Goal: Submit feedback/report problem: Submit feedback/report problem

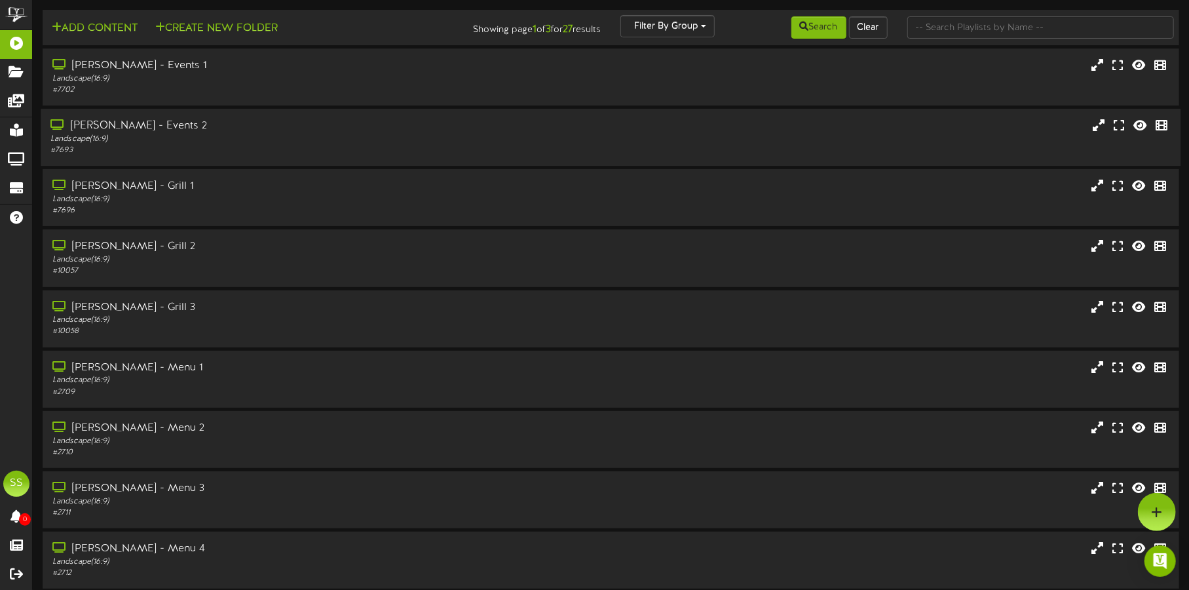
click at [351, 134] on div "Landscape ( 16:9 )" at bounding box center [277, 139] width 455 height 11
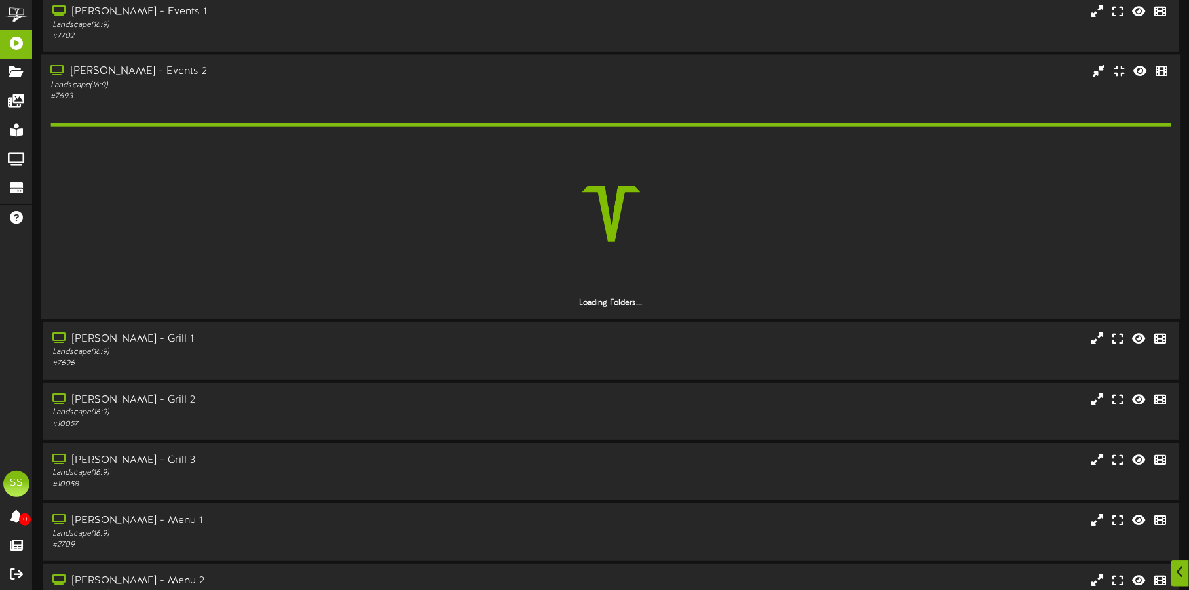
scroll to position [163, 0]
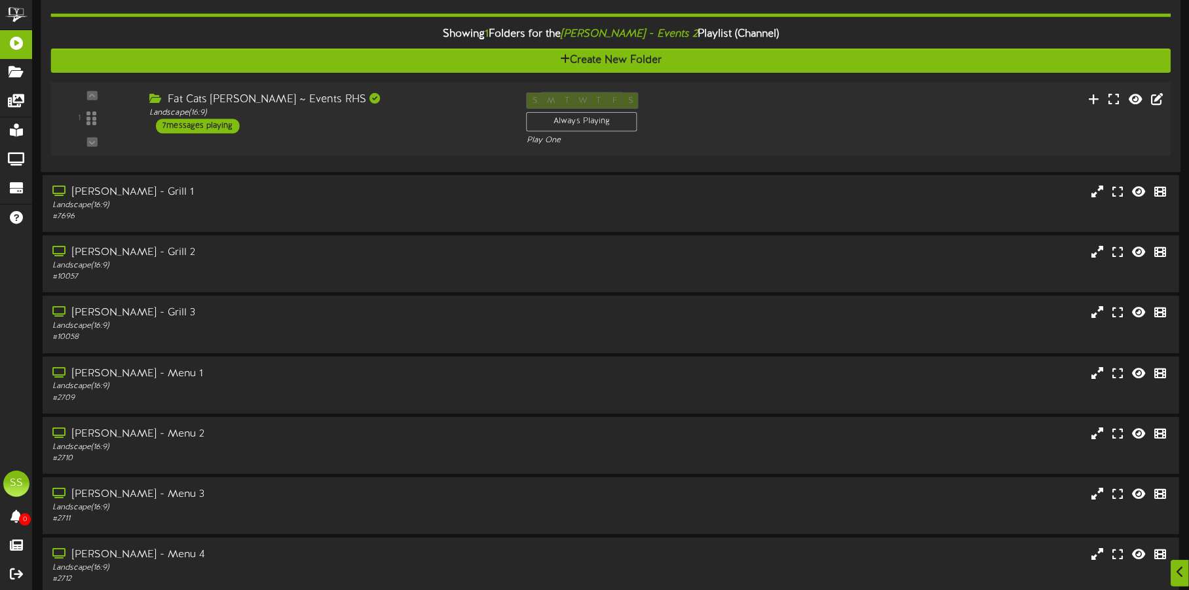
click at [452, 103] on div "Fat Cats [PERSON_NAME] ~ Events RHS" at bounding box center [327, 99] width 357 height 15
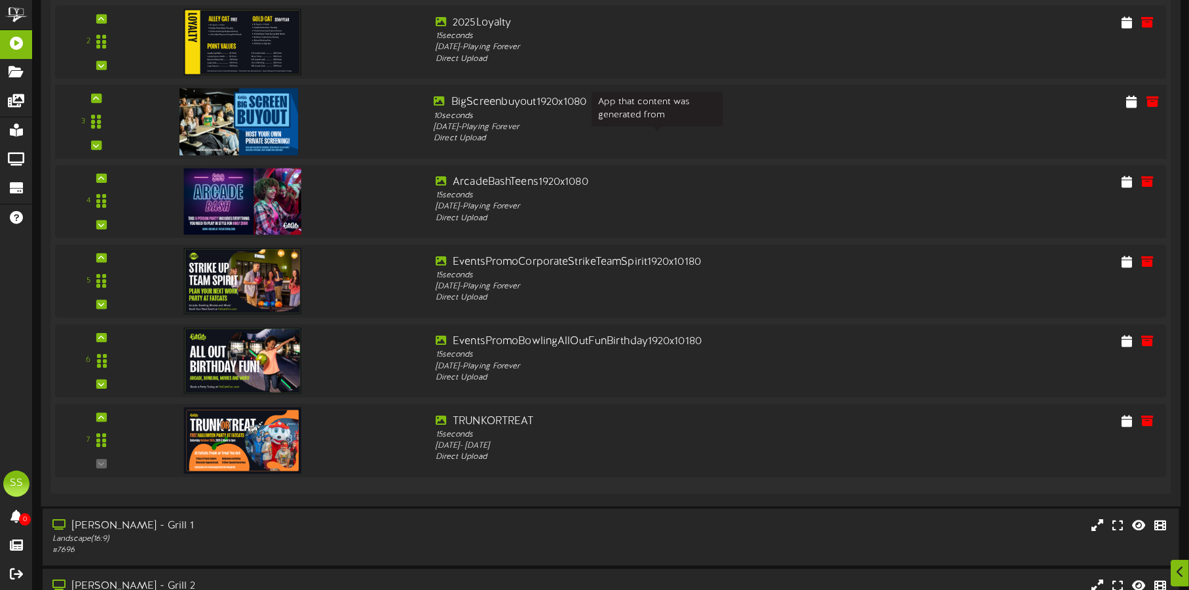
scroll to position [490, 0]
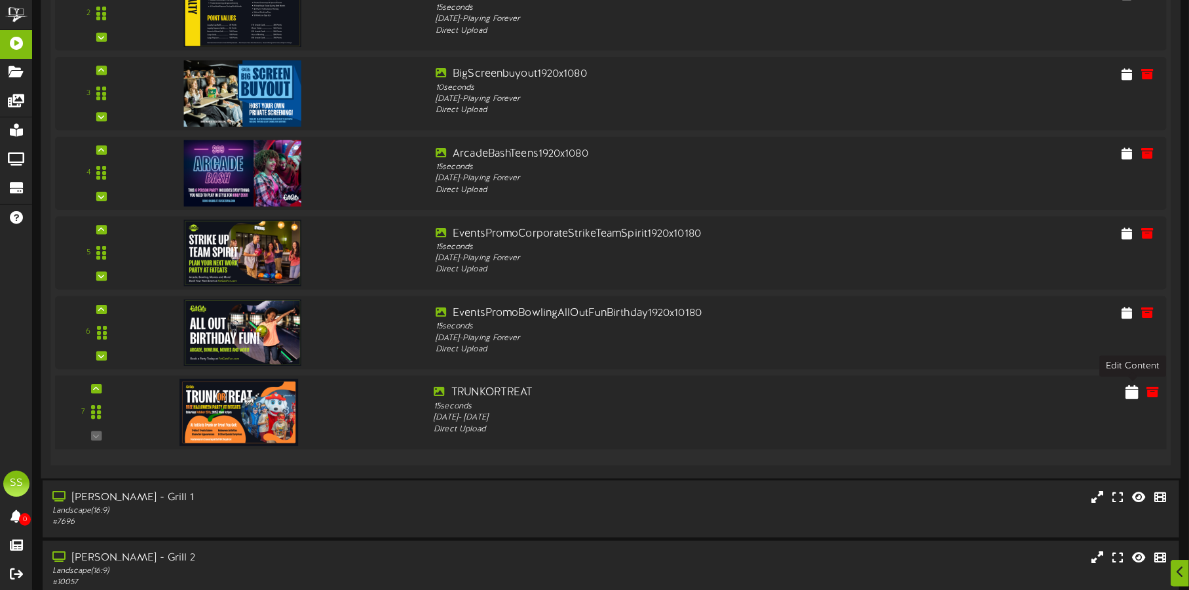
click at [1133, 392] on icon at bounding box center [1132, 392] width 13 height 14
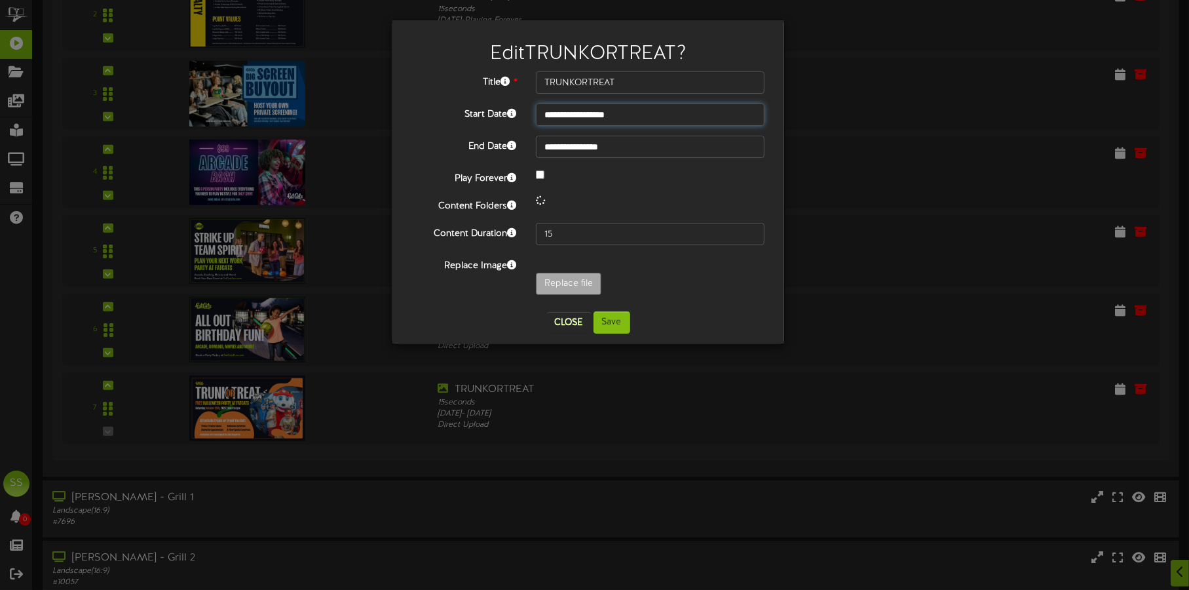
click at [600, 111] on input "**********" at bounding box center [650, 115] width 229 height 22
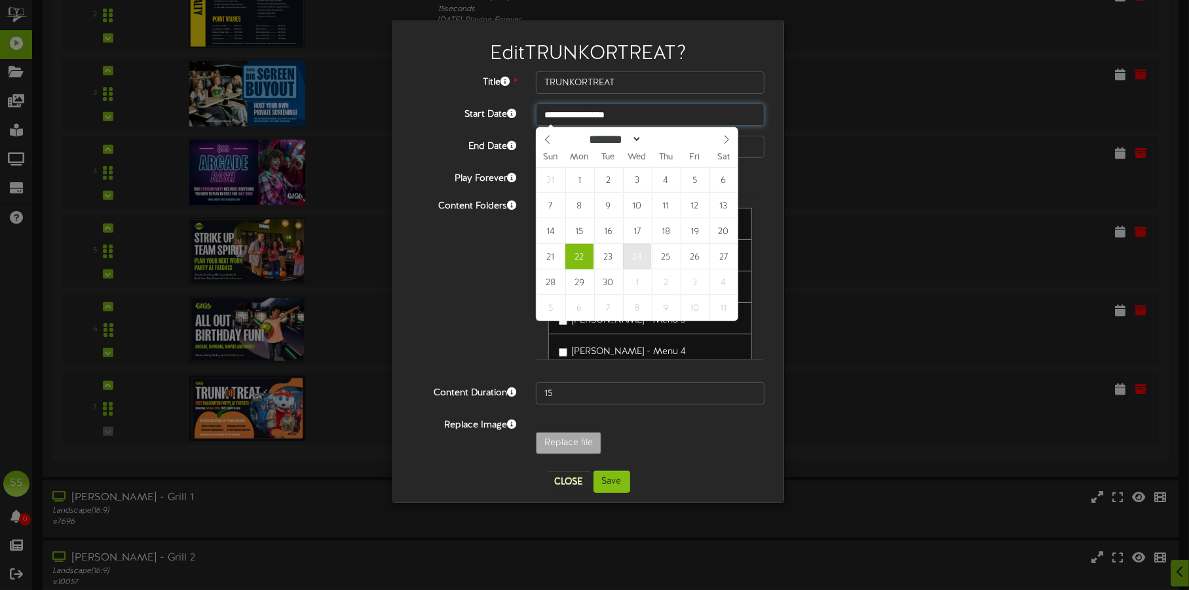
type input "**********"
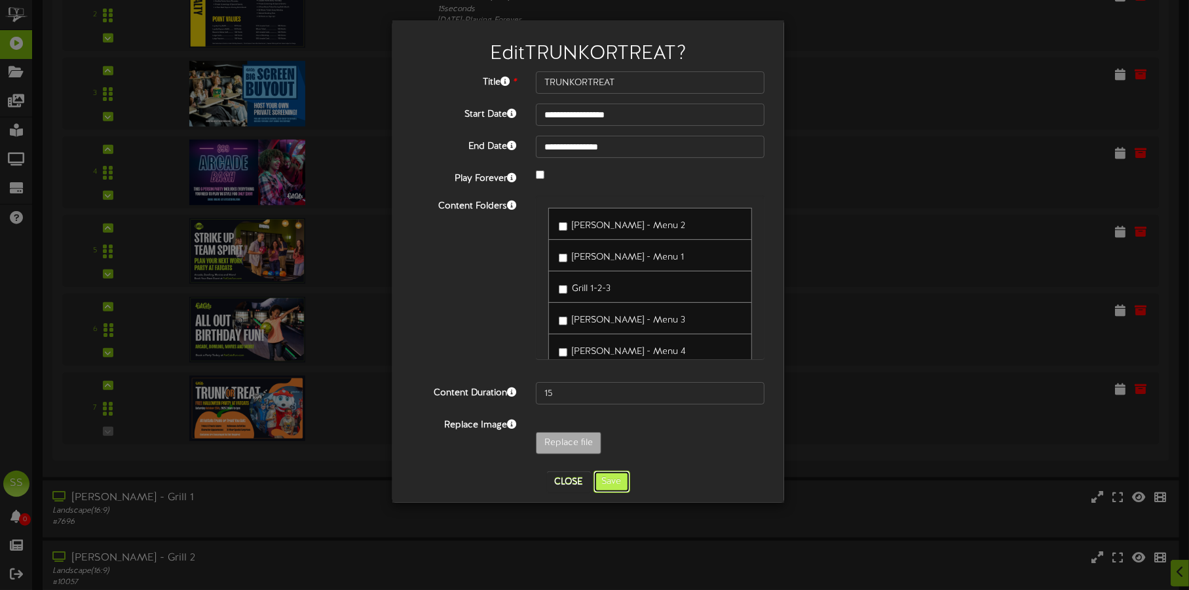
click at [615, 477] on button "Save" at bounding box center [612, 481] width 37 height 22
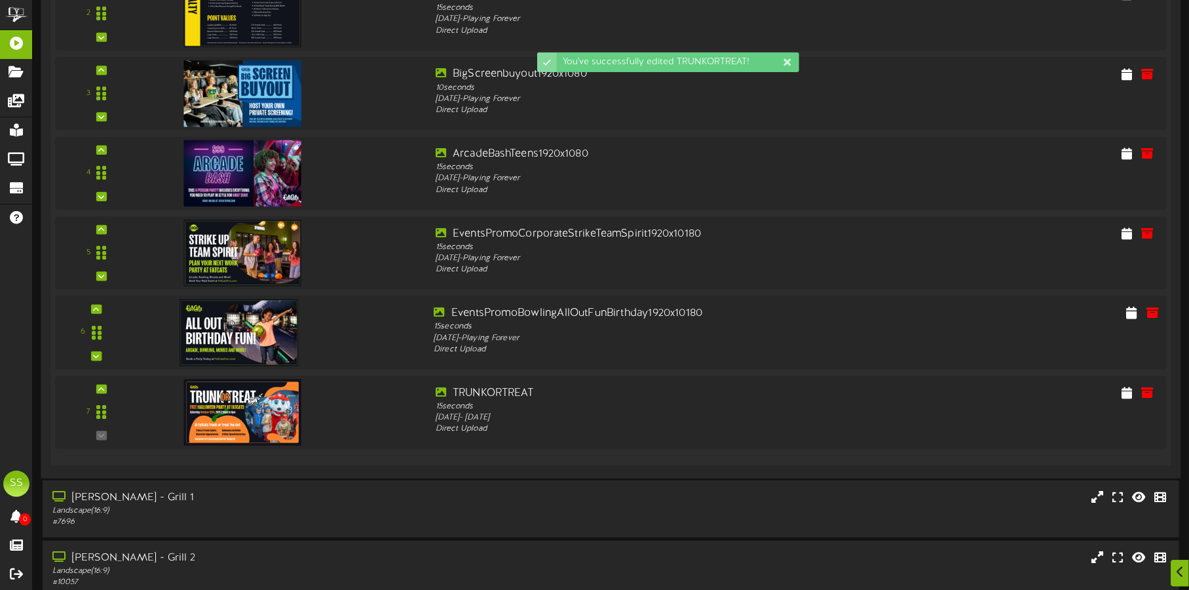
click at [242, 326] on img at bounding box center [239, 332] width 119 height 67
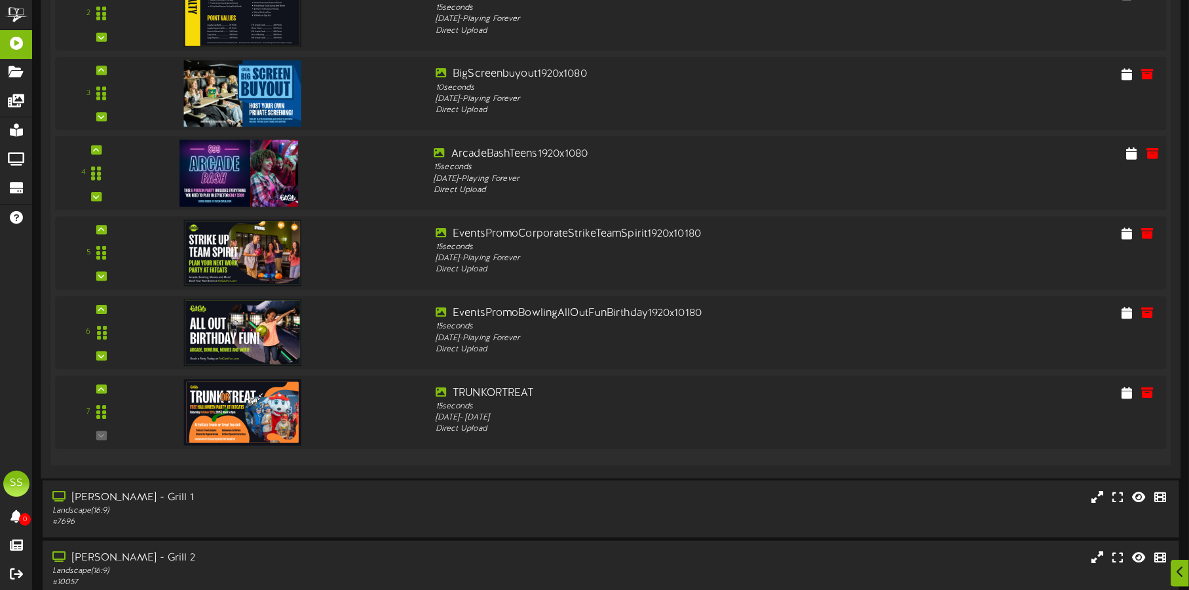
click at [221, 152] on img at bounding box center [239, 173] width 119 height 67
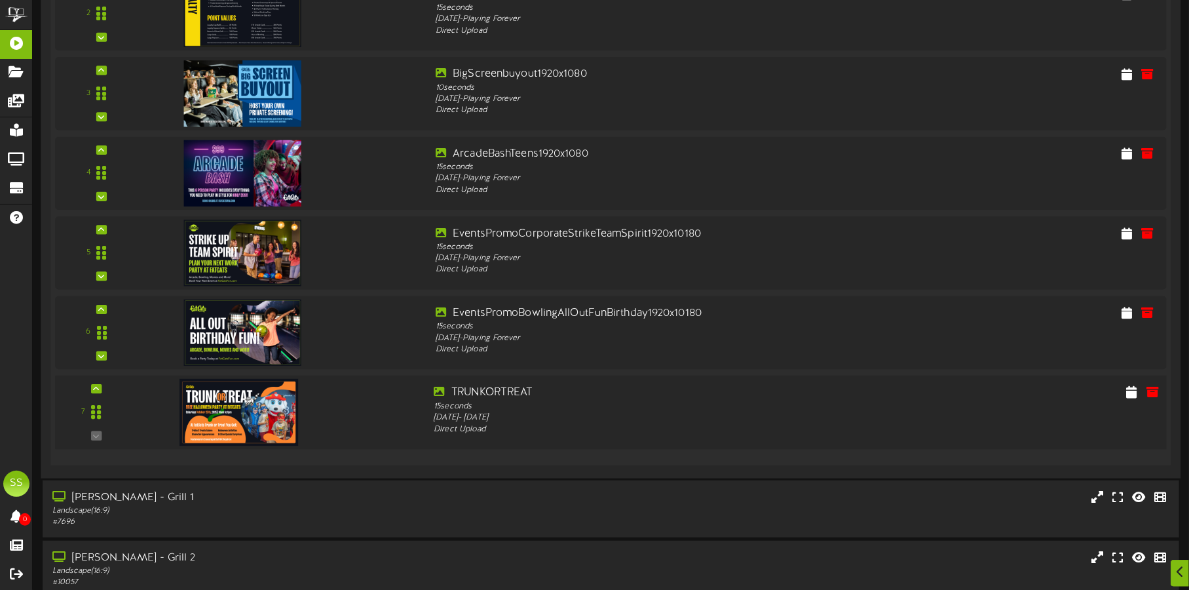
click at [242, 401] on img at bounding box center [239, 412] width 119 height 67
click at [1130, 387] on icon at bounding box center [1132, 392] width 13 height 14
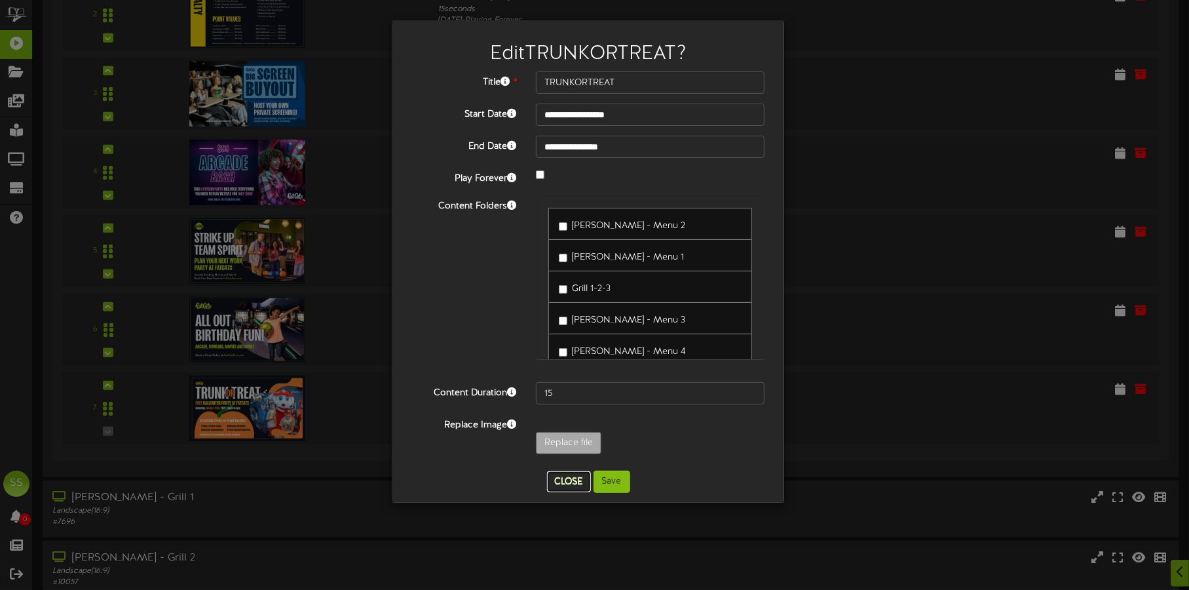
click at [562, 478] on button "Close" at bounding box center [569, 481] width 44 height 21
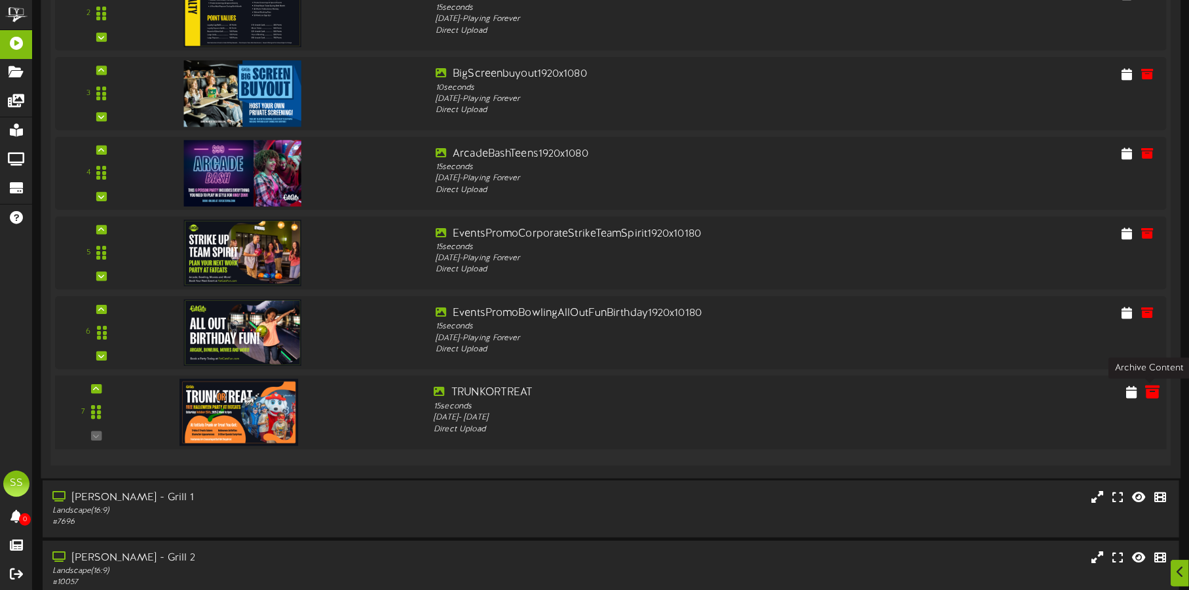
click at [1155, 393] on icon at bounding box center [1153, 392] width 14 height 14
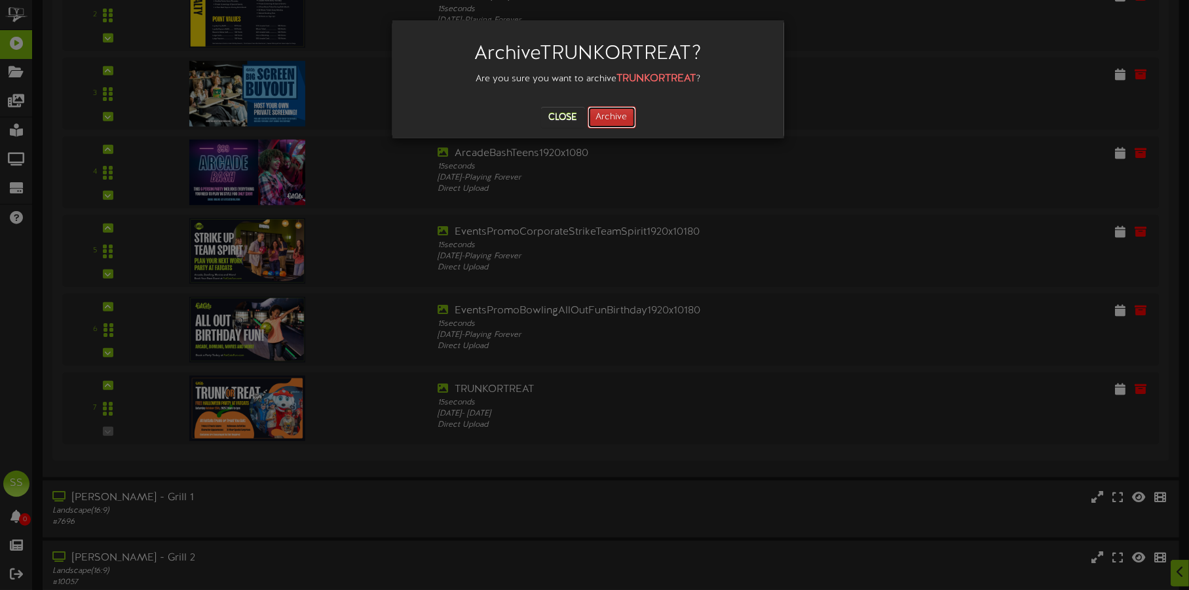
click at [617, 117] on button "Archive" at bounding box center [612, 117] width 48 height 22
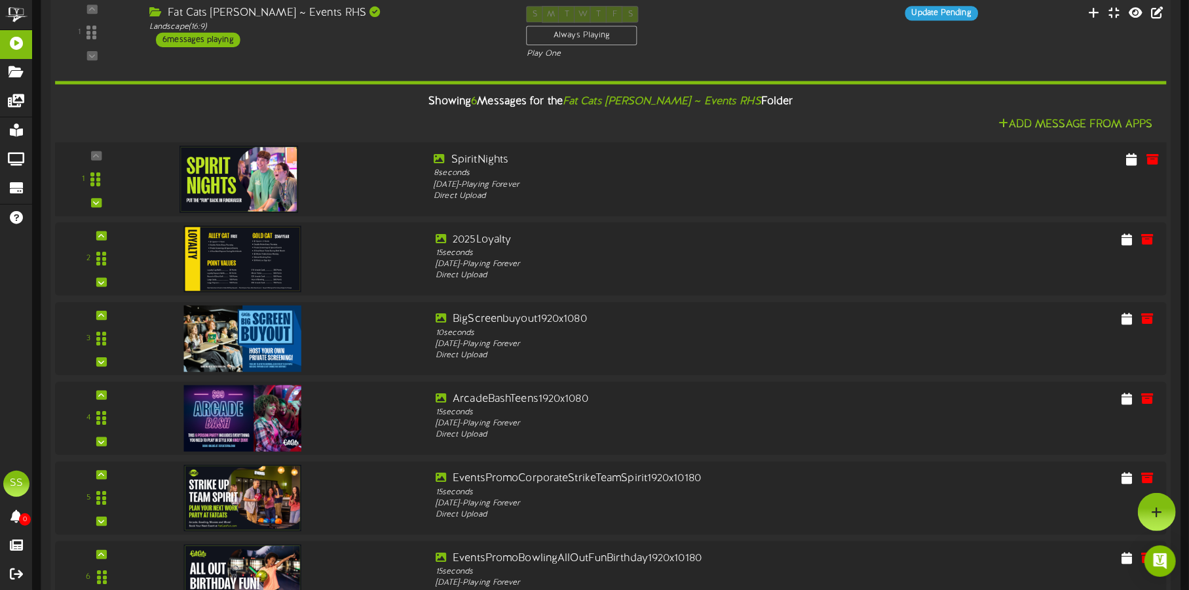
scroll to position [244, 0]
click at [246, 159] on img at bounding box center [239, 180] width 119 height 67
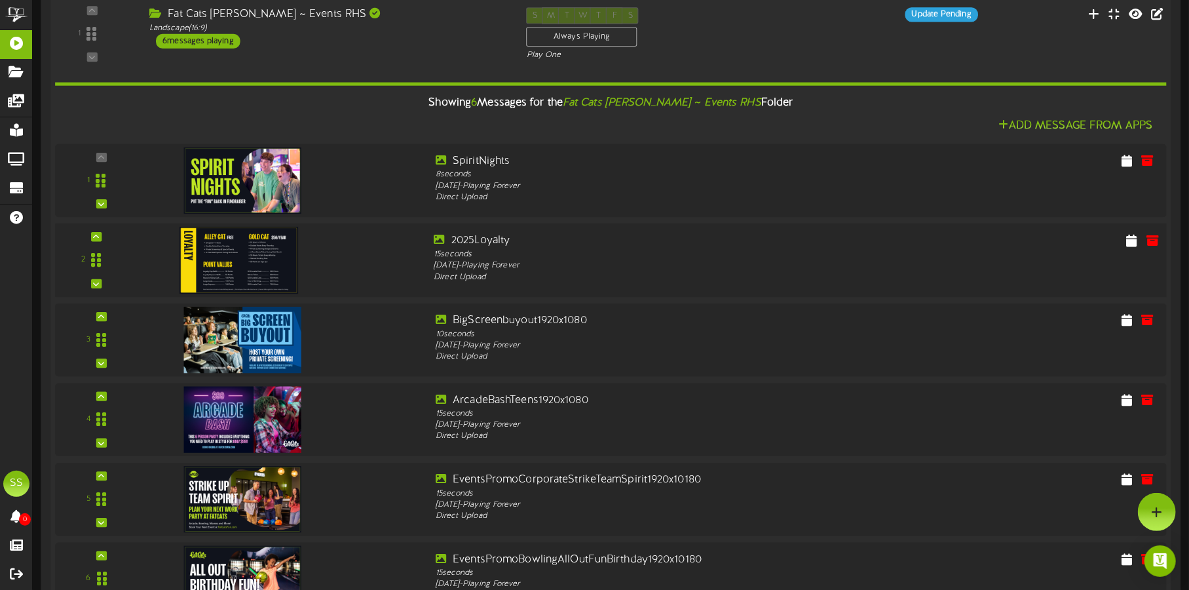
click at [237, 254] on img at bounding box center [239, 260] width 119 height 67
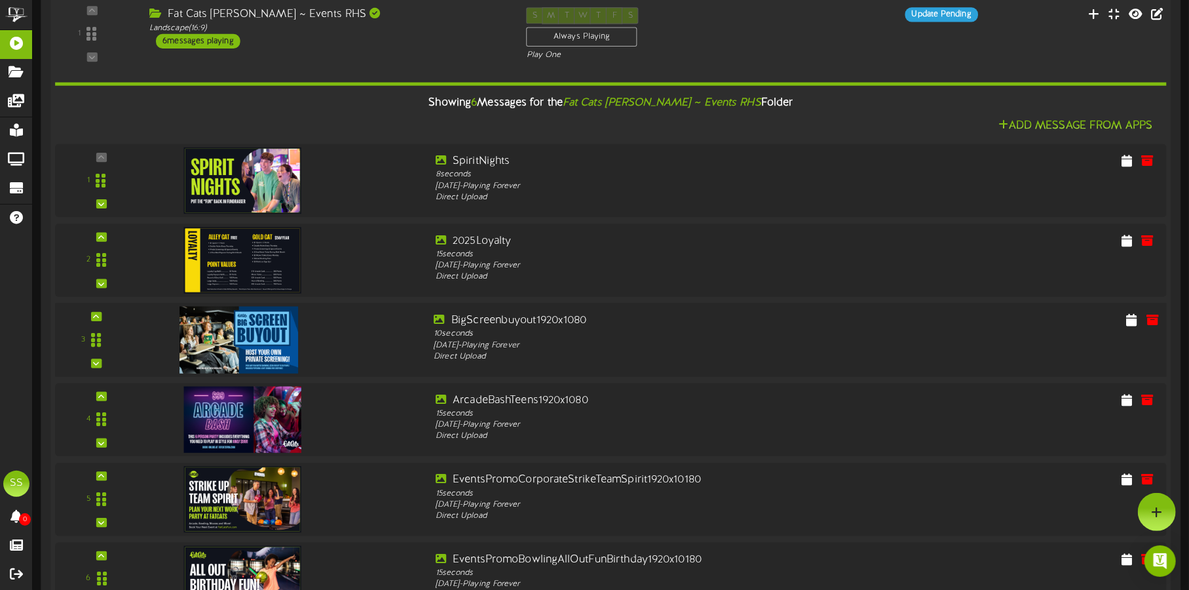
click at [235, 336] on img at bounding box center [239, 340] width 119 height 67
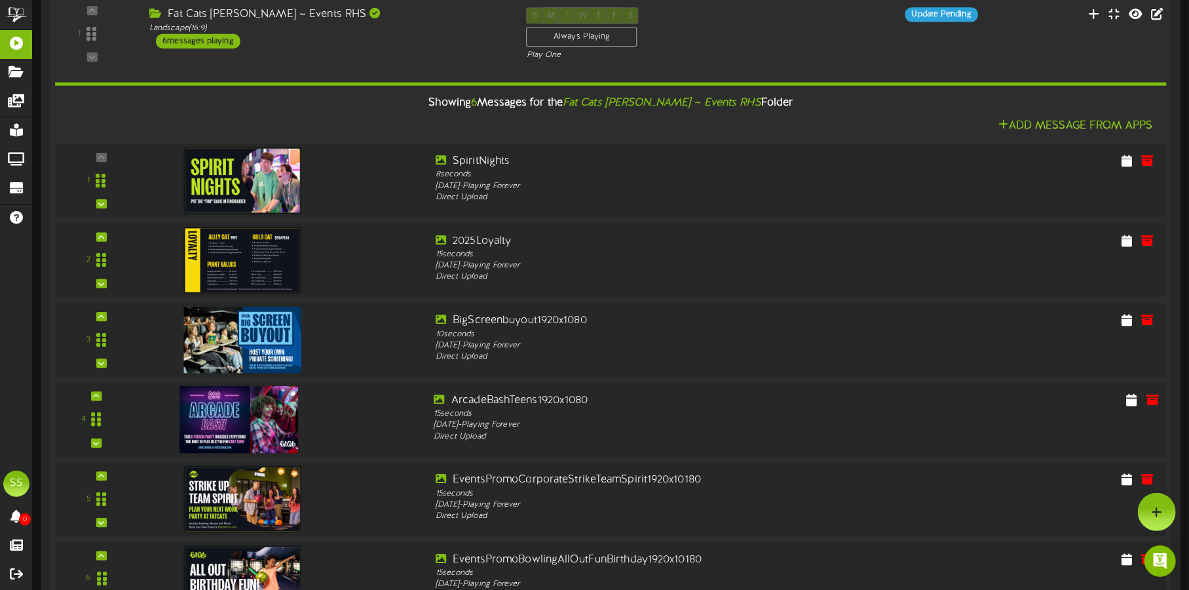
click at [229, 413] on img at bounding box center [239, 419] width 119 height 67
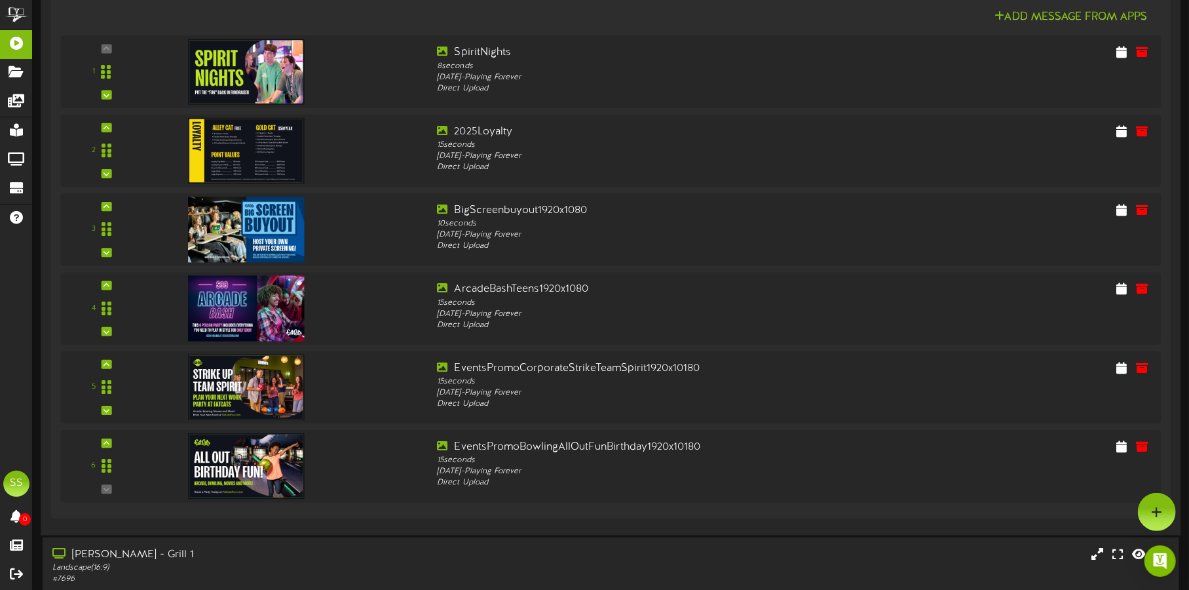
scroll to position [327, 0]
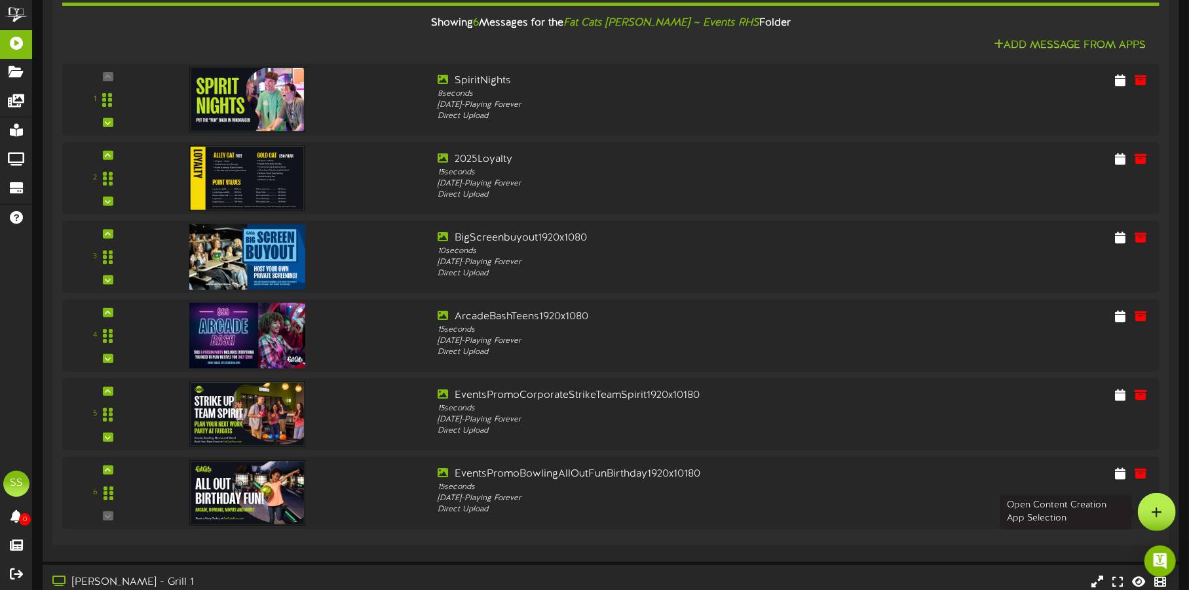
click at [1160, 519] on div at bounding box center [1157, 512] width 38 height 38
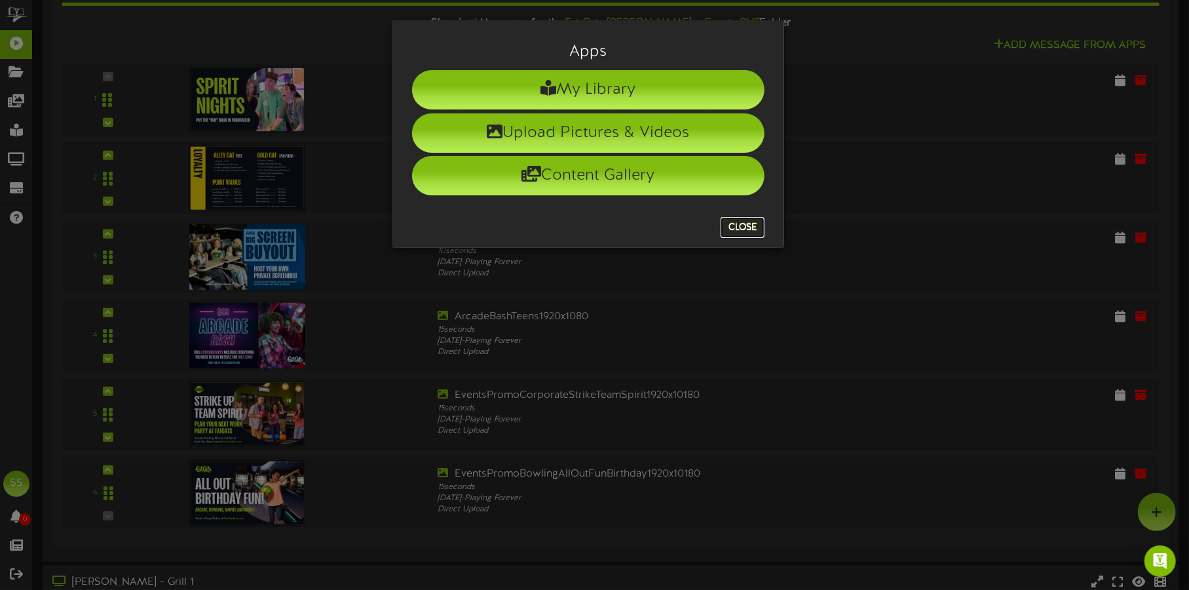
click at [754, 226] on button "Close" at bounding box center [743, 227] width 44 height 21
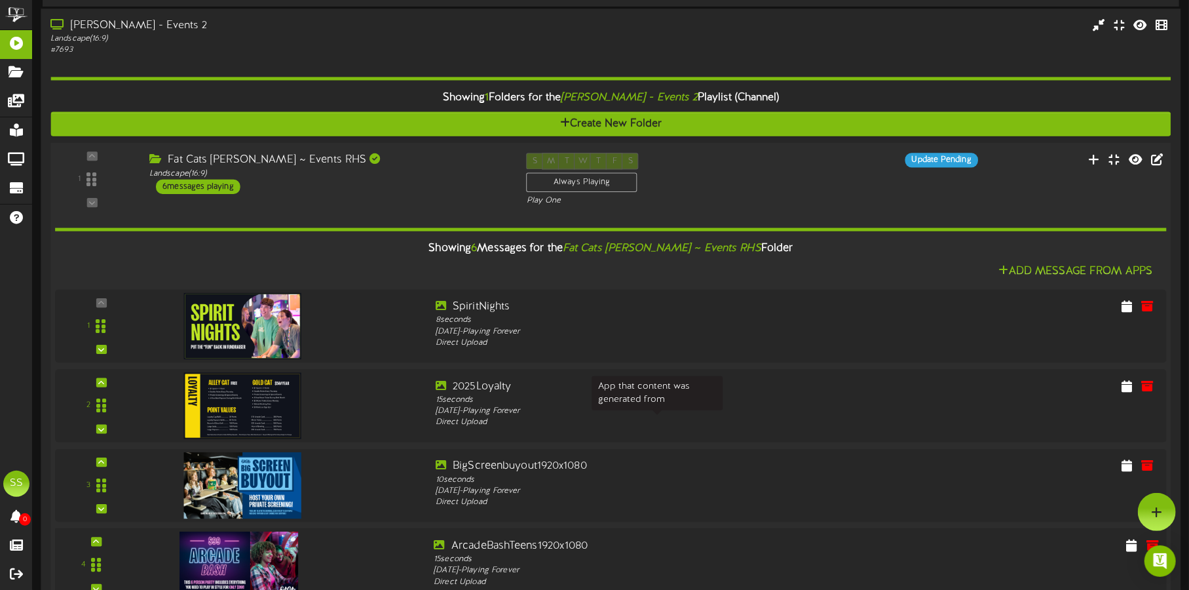
scroll to position [81, 0]
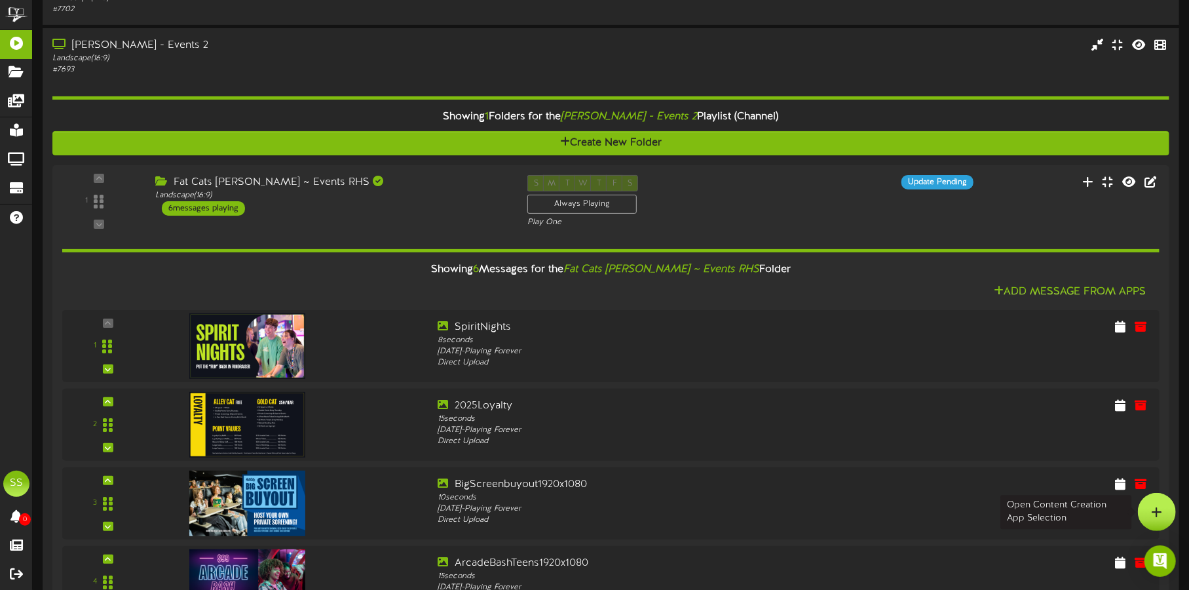
click at [1159, 500] on div at bounding box center [1157, 512] width 38 height 38
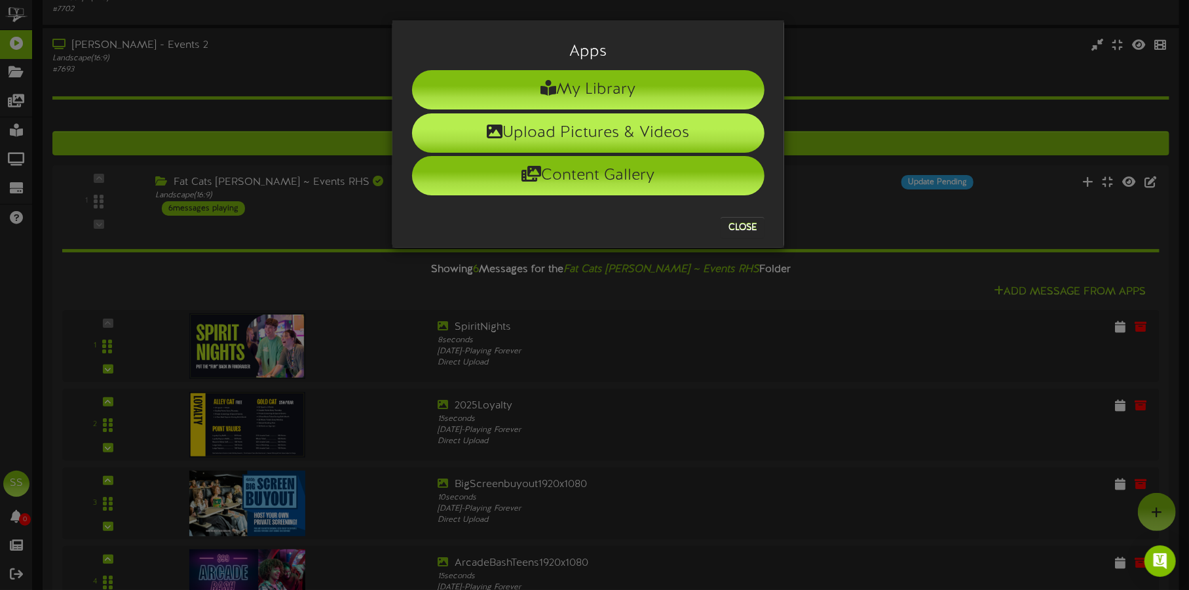
click at [655, 128] on li "Upload Pictures & Videos" at bounding box center [588, 132] width 353 height 39
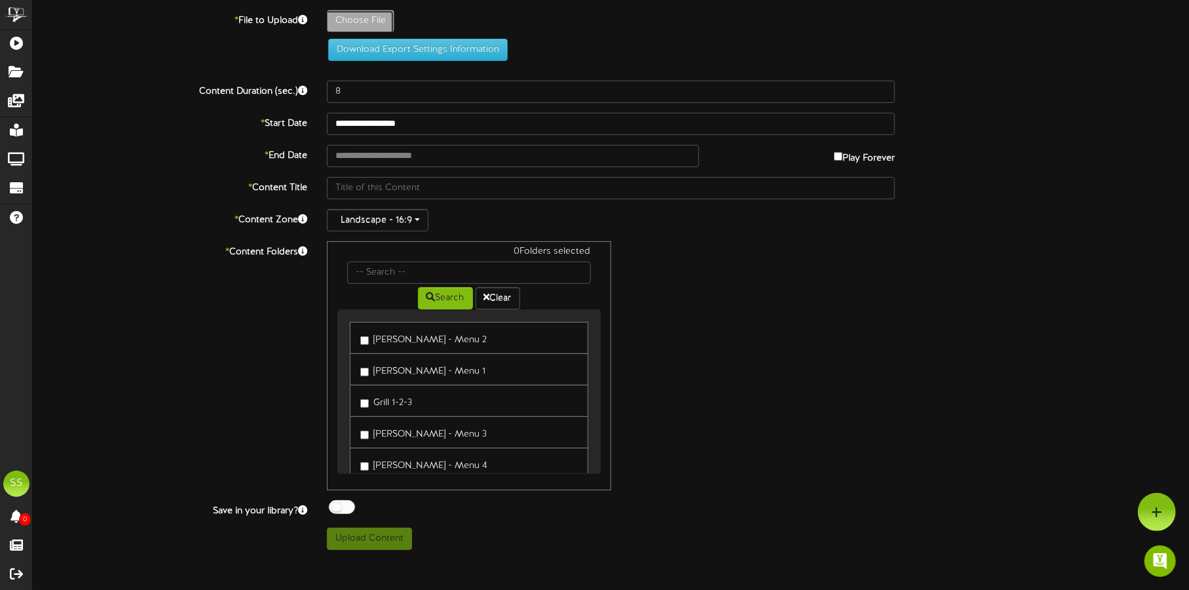
type input "**********"
type input "TRUNKORTREAT"
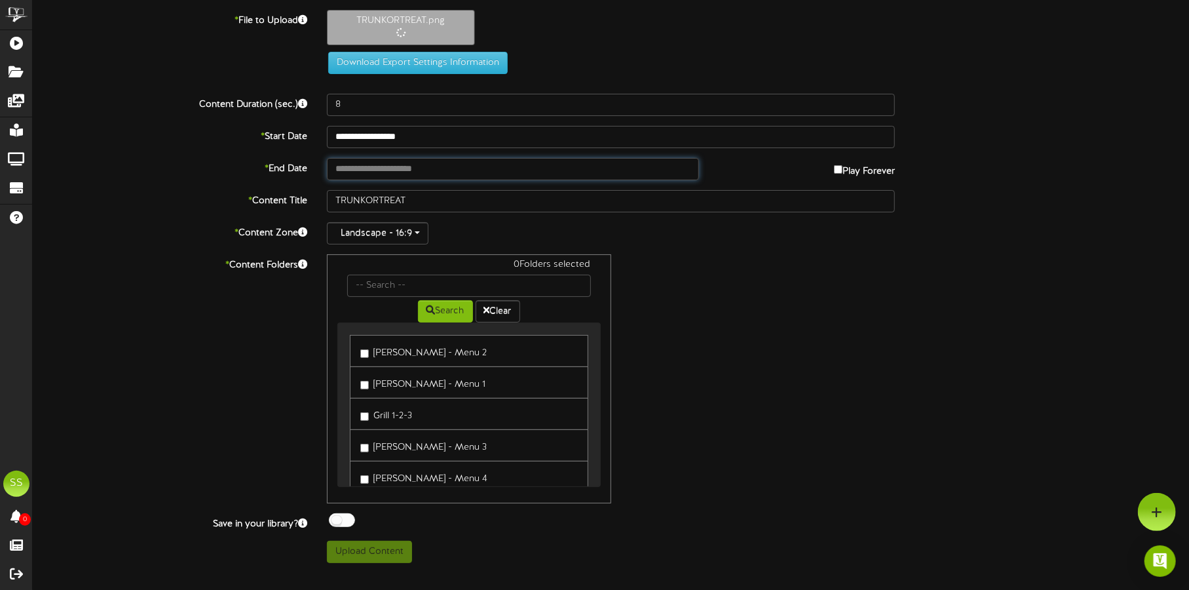
click at [415, 171] on input "text" at bounding box center [513, 169] width 372 height 22
type input "**********"
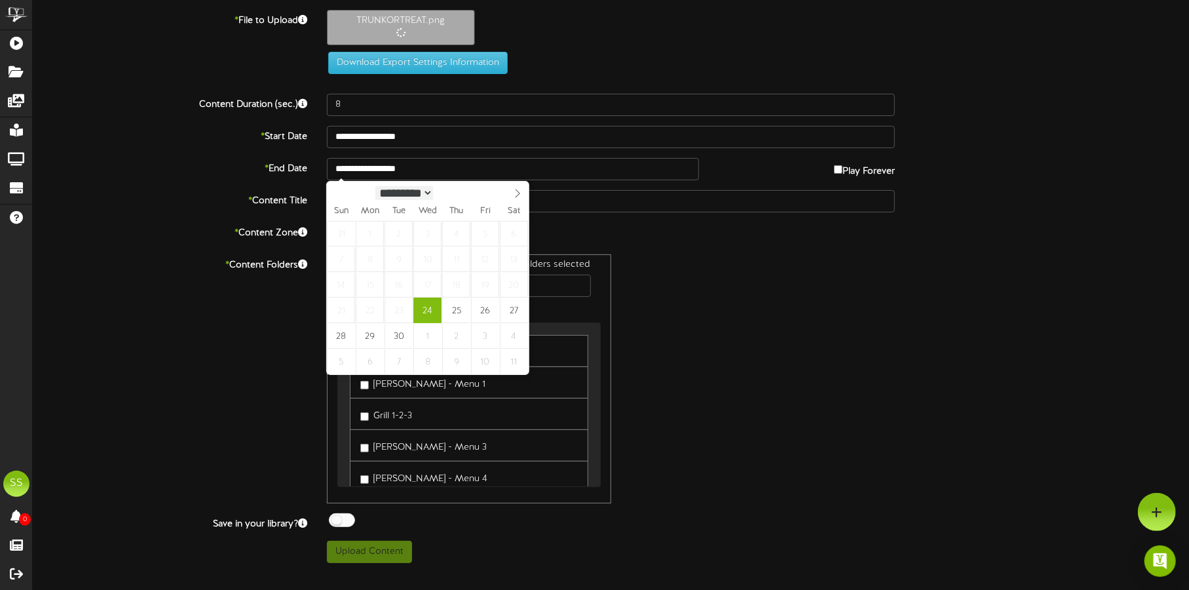
click at [421, 195] on select "********* ******* ******** ********" at bounding box center [404, 193] width 58 height 14
select select "*"
click at [375, 185] on select "********* ******* ******** ********" at bounding box center [404, 192] width 58 height 14
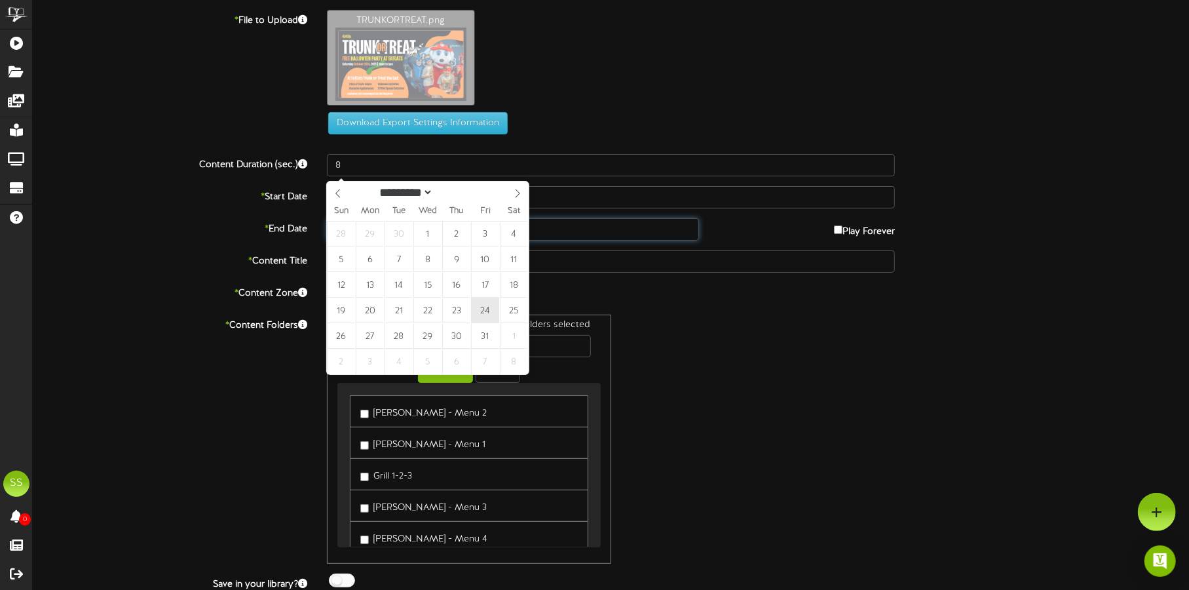
type input "**********"
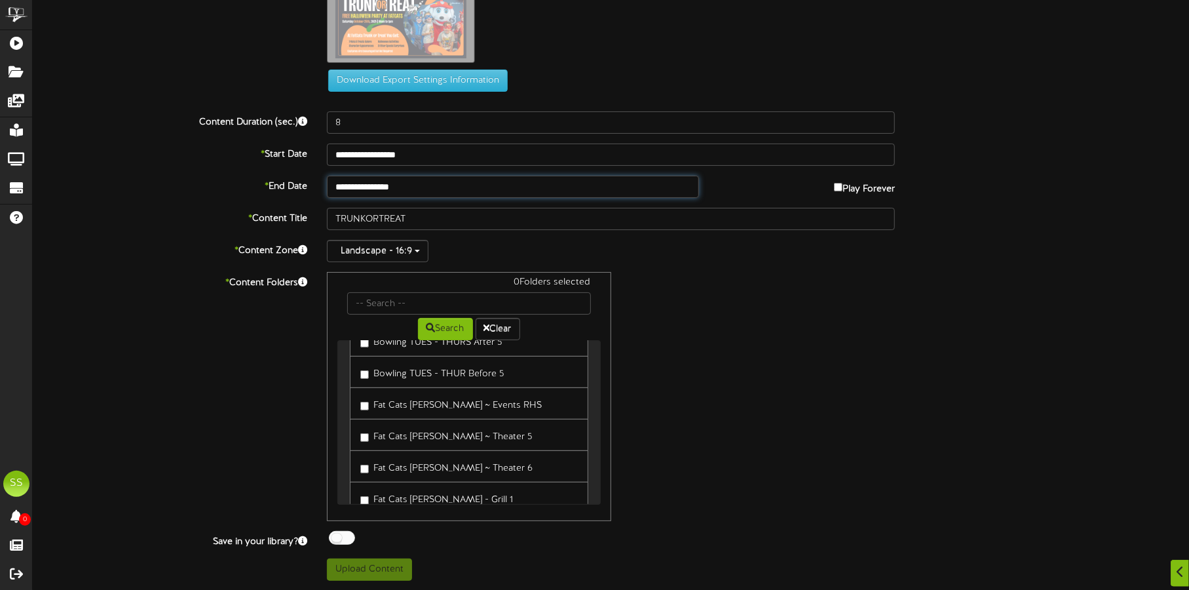
scroll to position [246, 0]
click at [474, 374] on label "Fat Cats [PERSON_NAME] ~ Events RHS" at bounding box center [451, 375] width 182 height 18
click at [341, 533] on div at bounding box center [342, 538] width 26 height 14
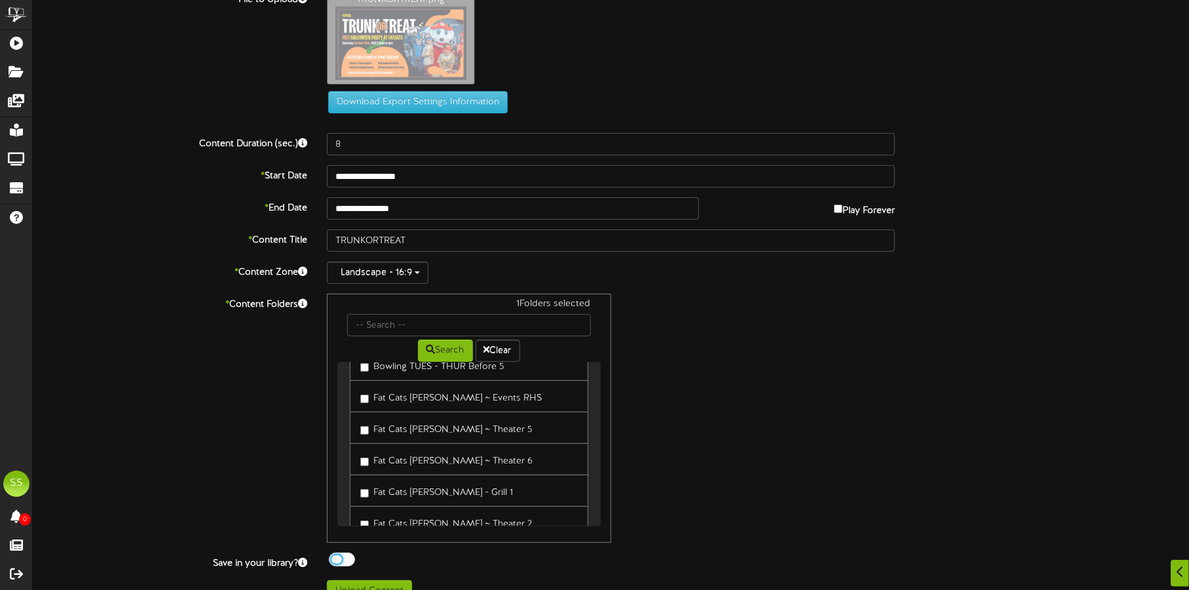
scroll to position [43, 0]
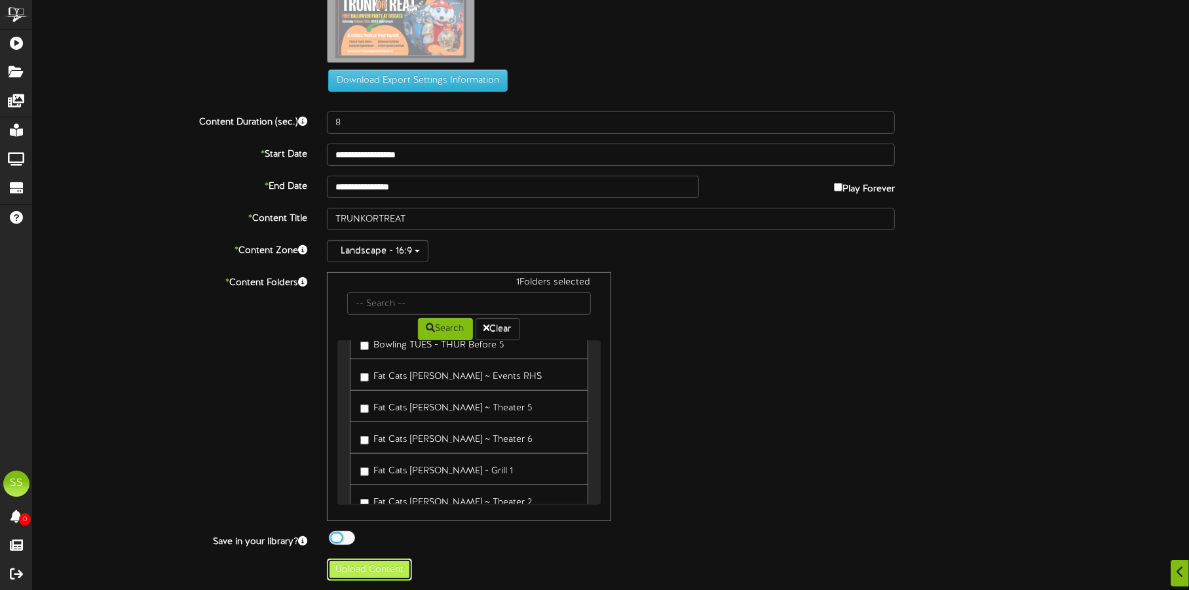
click at [389, 567] on button "Upload Content" at bounding box center [369, 569] width 85 height 22
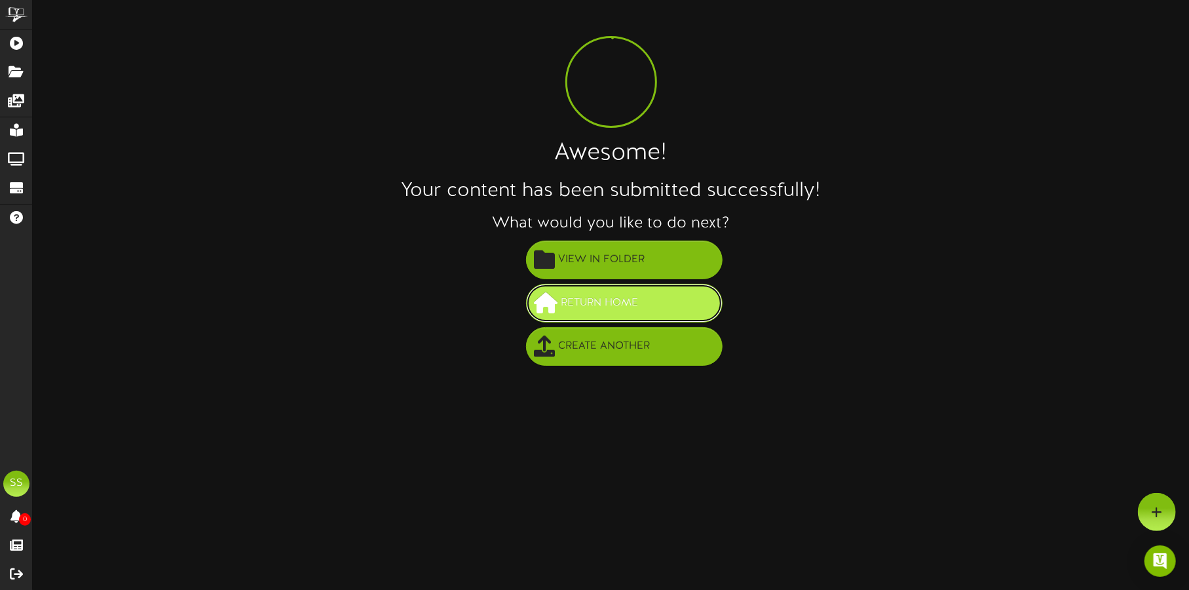
click at [642, 309] on span "Return Home" at bounding box center [600, 303] width 84 height 22
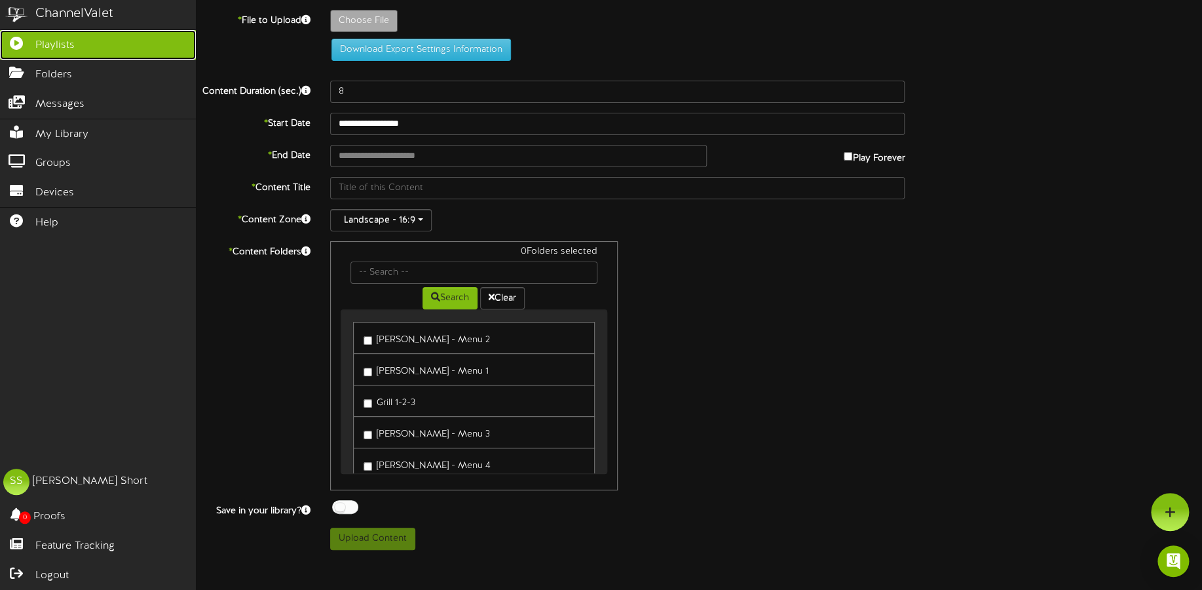
click at [25, 41] on icon at bounding box center [16, 42] width 33 height 10
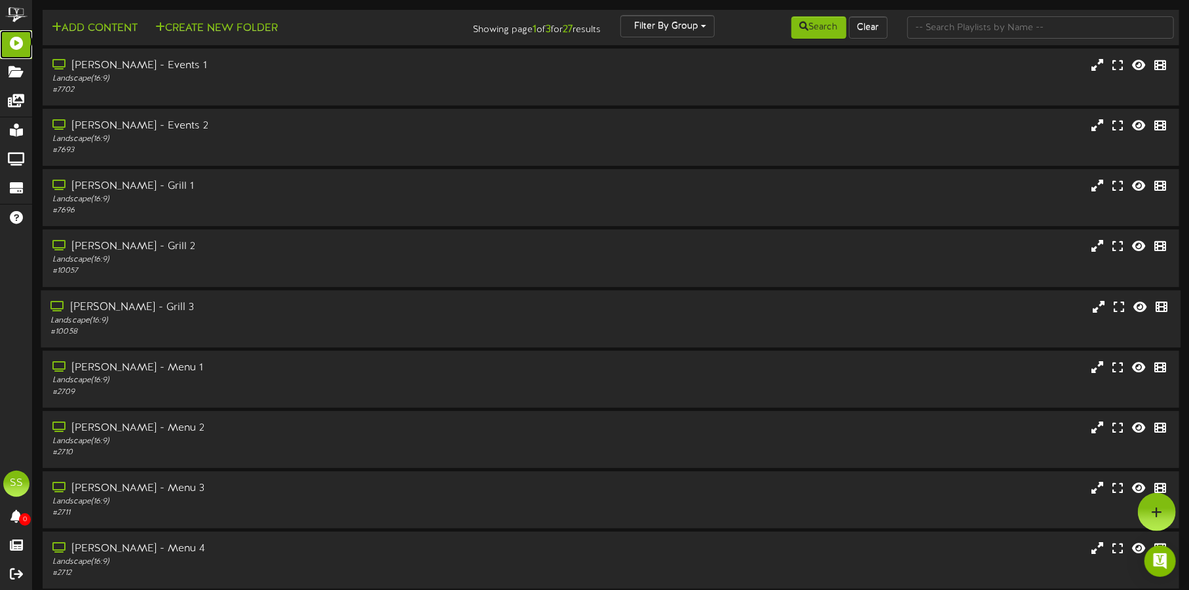
scroll to position [29, 0]
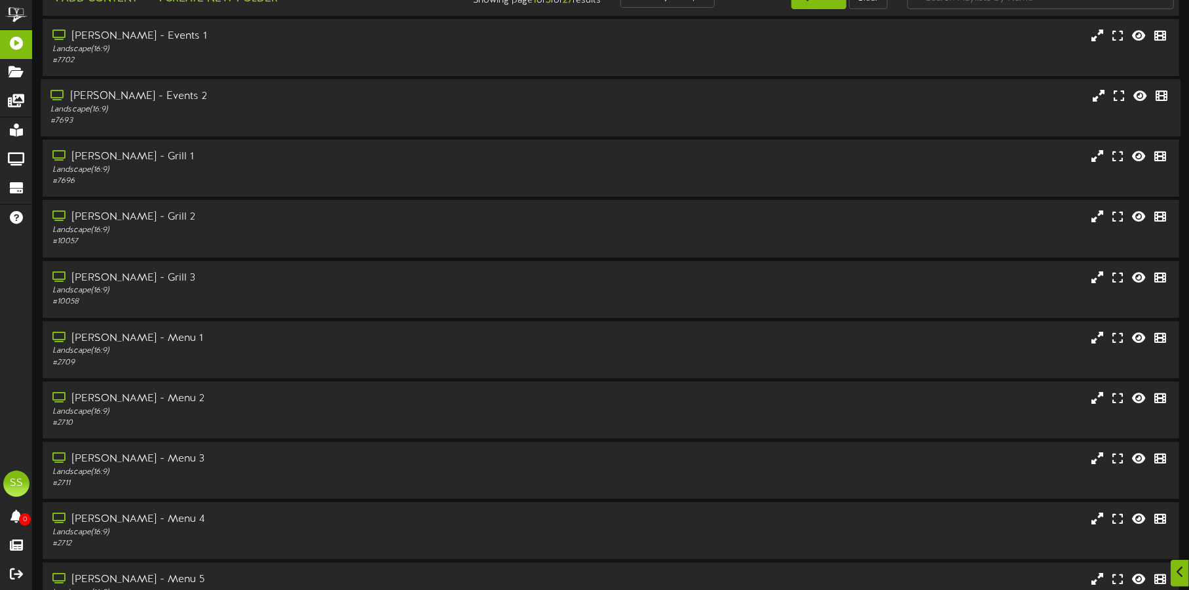
click at [507, 101] on div "Gilbert - Events 2 Landscape ( 16:9 ) # 7693" at bounding box center [278, 107] width 475 height 37
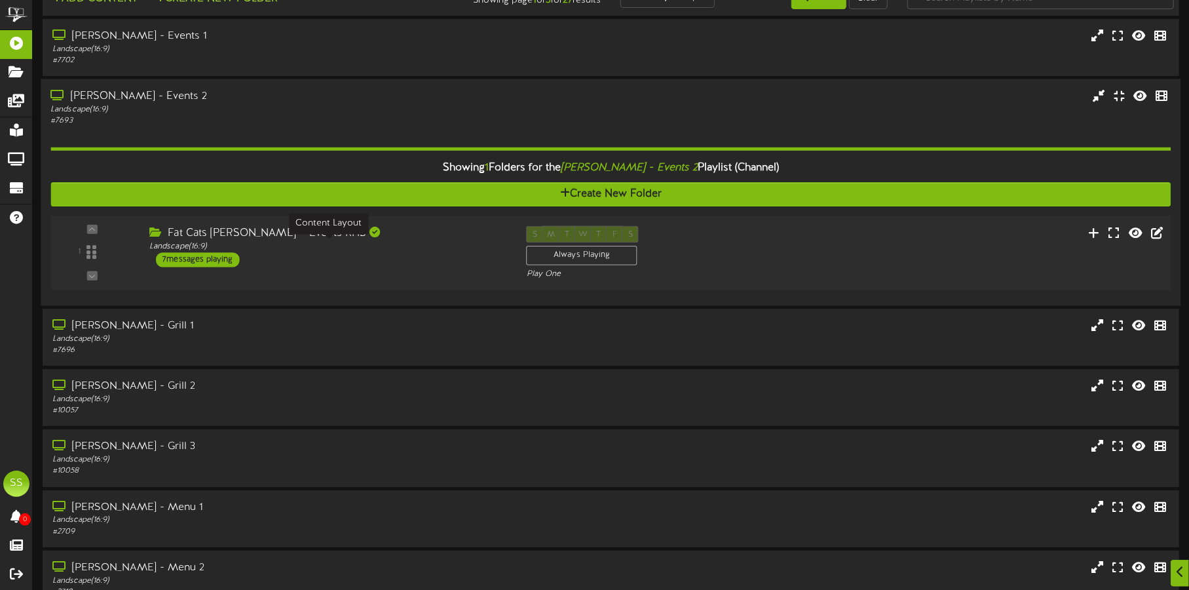
click at [440, 244] on div "Landscape ( 16:9 )" at bounding box center [327, 246] width 357 height 11
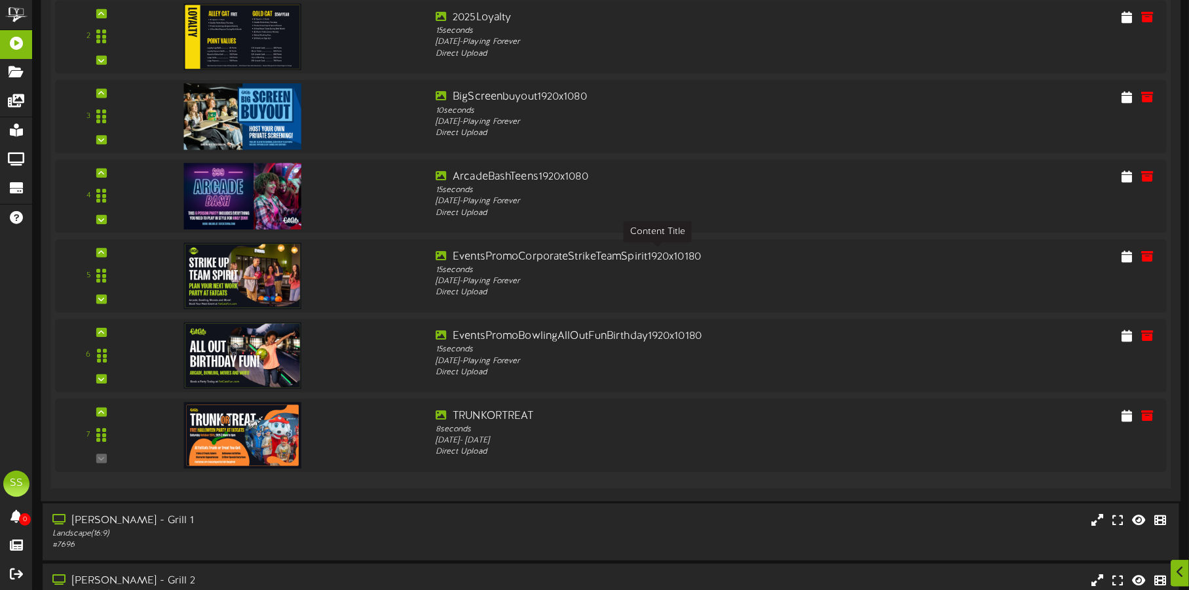
scroll to position [474, 0]
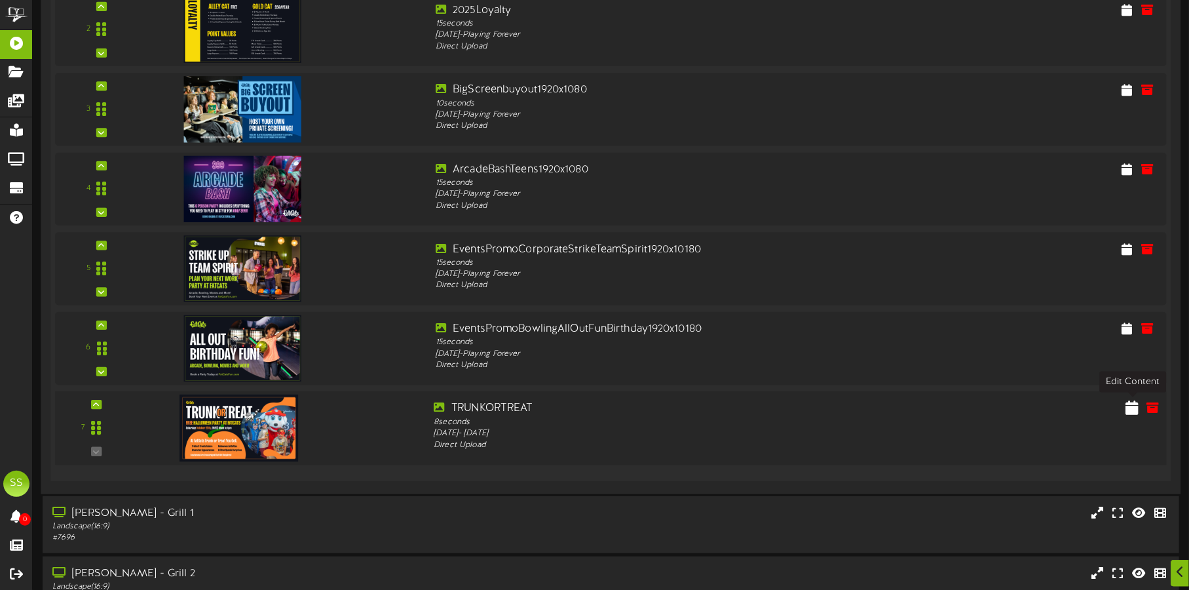
click at [1135, 407] on icon at bounding box center [1132, 407] width 13 height 14
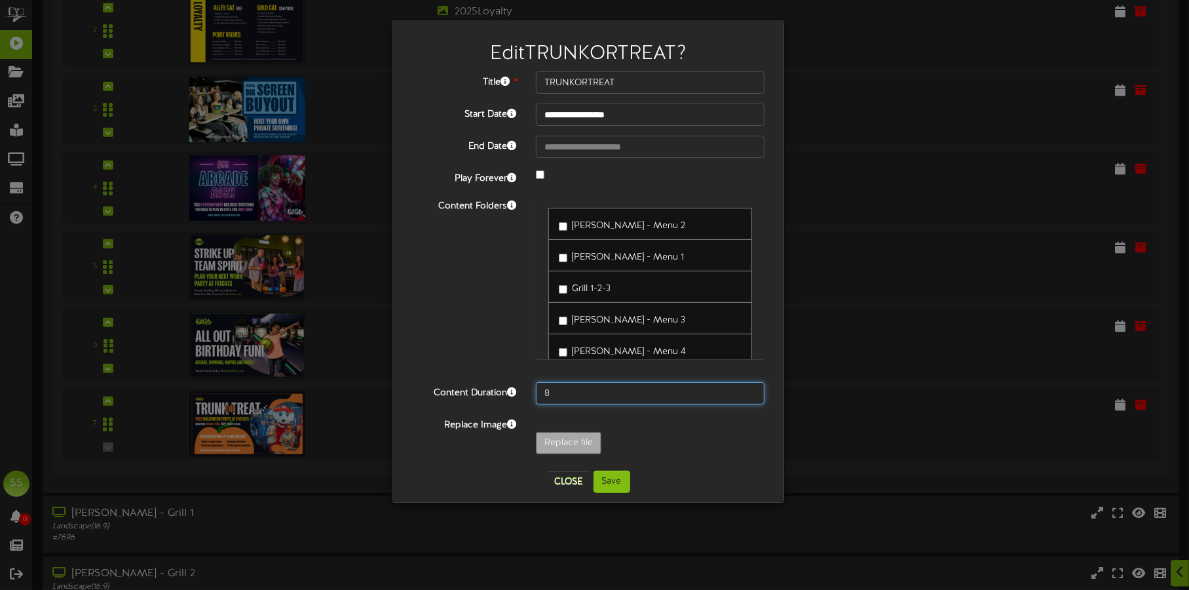
click at [600, 389] on input "8" at bounding box center [650, 393] width 229 height 22
click at [753, 387] on input "9" at bounding box center [650, 393] width 229 height 22
click at [753, 387] on input "10" at bounding box center [650, 393] width 229 height 22
click at [753, 387] on input "11" at bounding box center [650, 393] width 229 height 22
click at [753, 387] on input "12" at bounding box center [650, 393] width 229 height 22
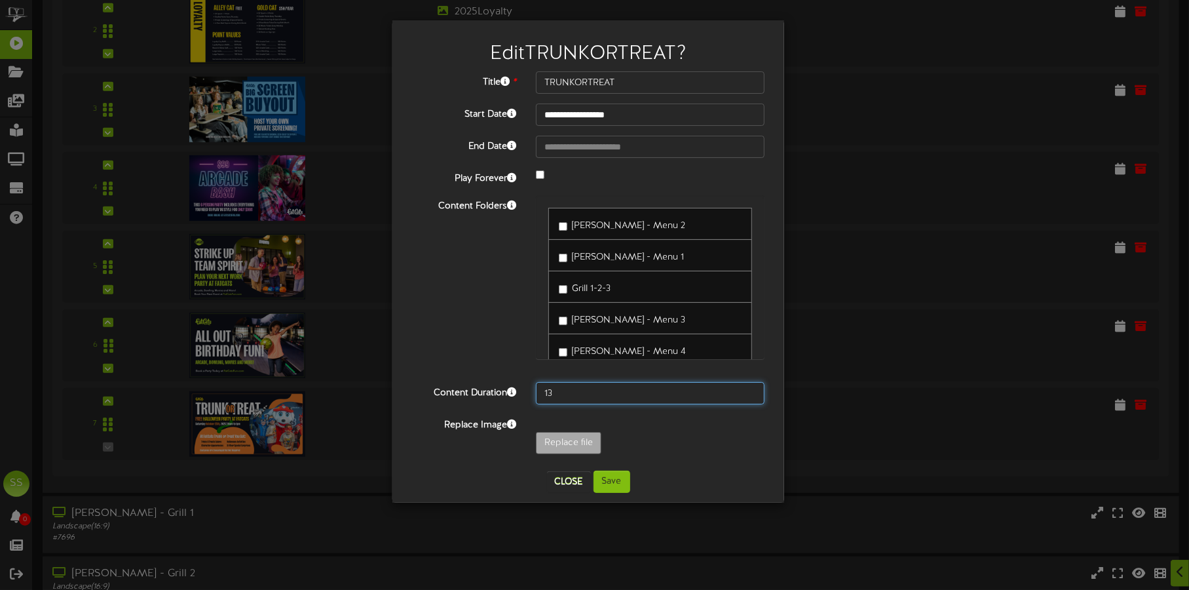
click at [753, 387] on input "13" at bounding box center [650, 393] width 229 height 22
click at [753, 387] on input "14" at bounding box center [650, 393] width 229 height 22
type input "15"
click at [753, 387] on input "15" at bounding box center [650, 393] width 229 height 22
click at [606, 480] on button "Save" at bounding box center [612, 481] width 37 height 22
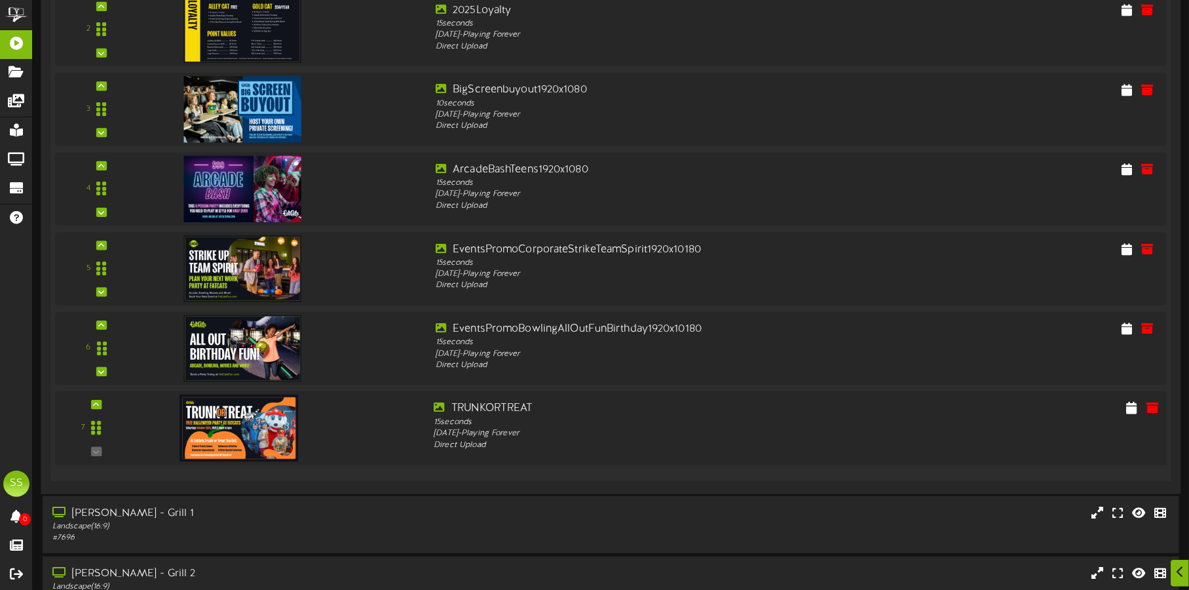
click at [248, 415] on img at bounding box center [239, 427] width 119 height 67
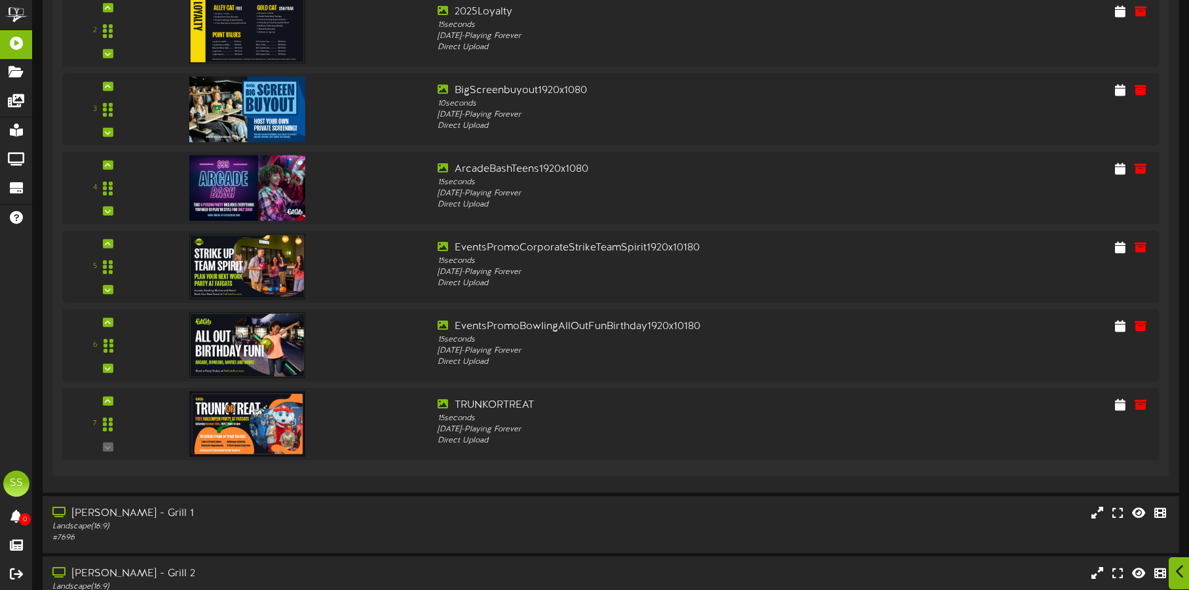
click at [1181, 574] on icon at bounding box center [1180, 571] width 9 height 14
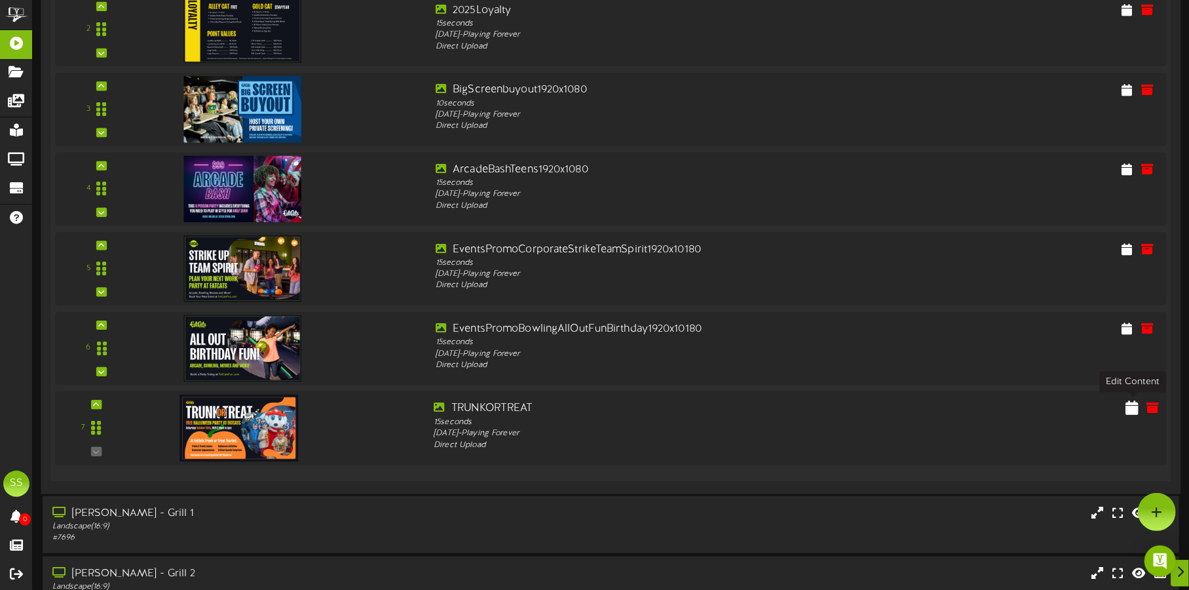
click at [1134, 410] on icon at bounding box center [1132, 407] width 13 height 14
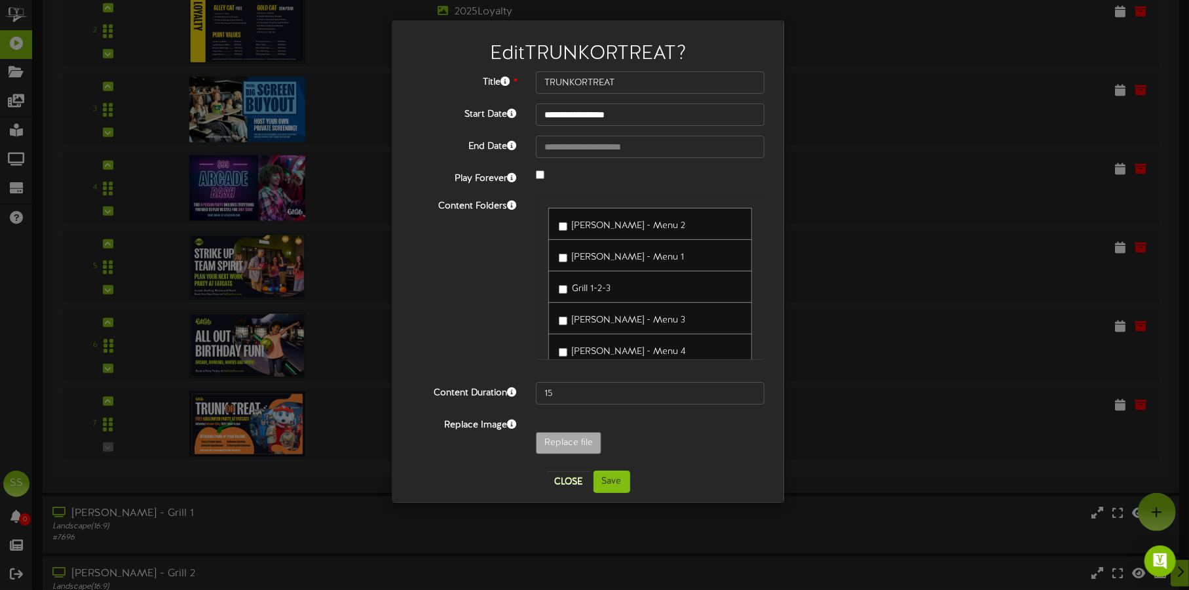
click at [535, 166] on div "**********" at bounding box center [588, 265] width 353 height 389
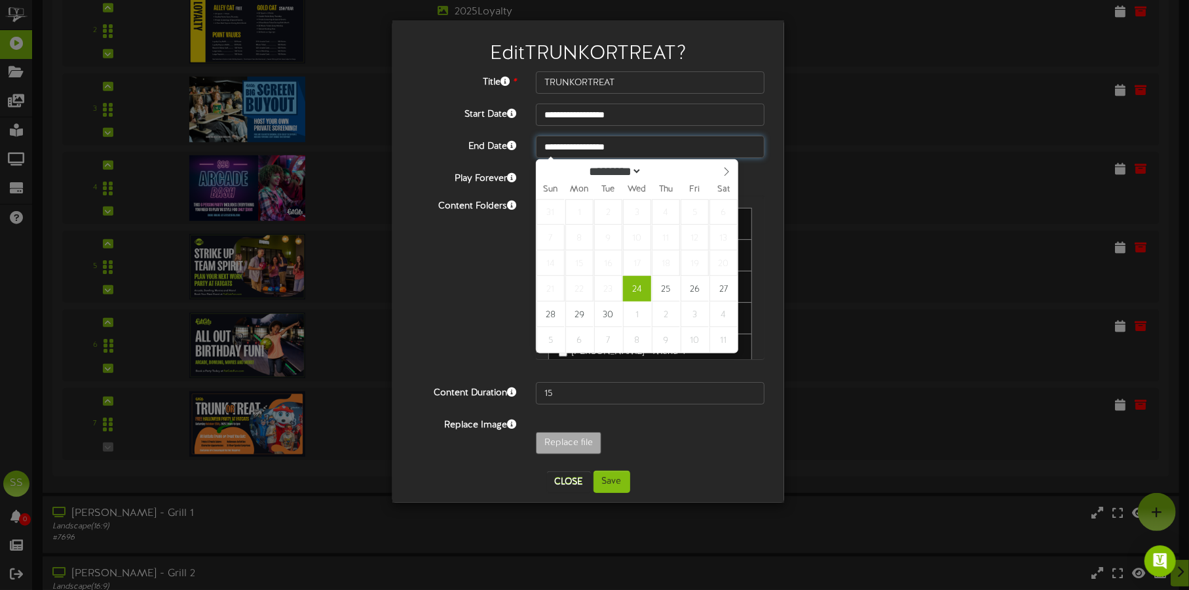
click at [593, 151] on input "**********" at bounding box center [650, 147] width 229 height 22
click at [591, 169] on select "********* ******* ******** ********" at bounding box center [614, 171] width 58 height 14
select select "*"
click at [585, 164] on select "********* ******* ******** ********" at bounding box center [614, 171] width 58 height 14
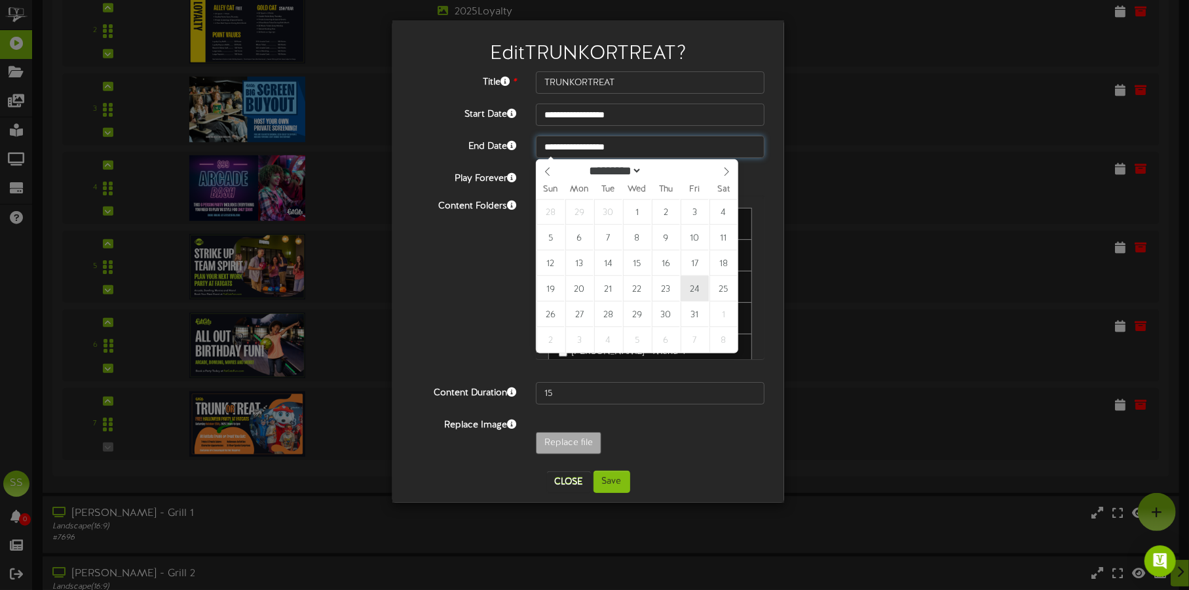
type input "**********"
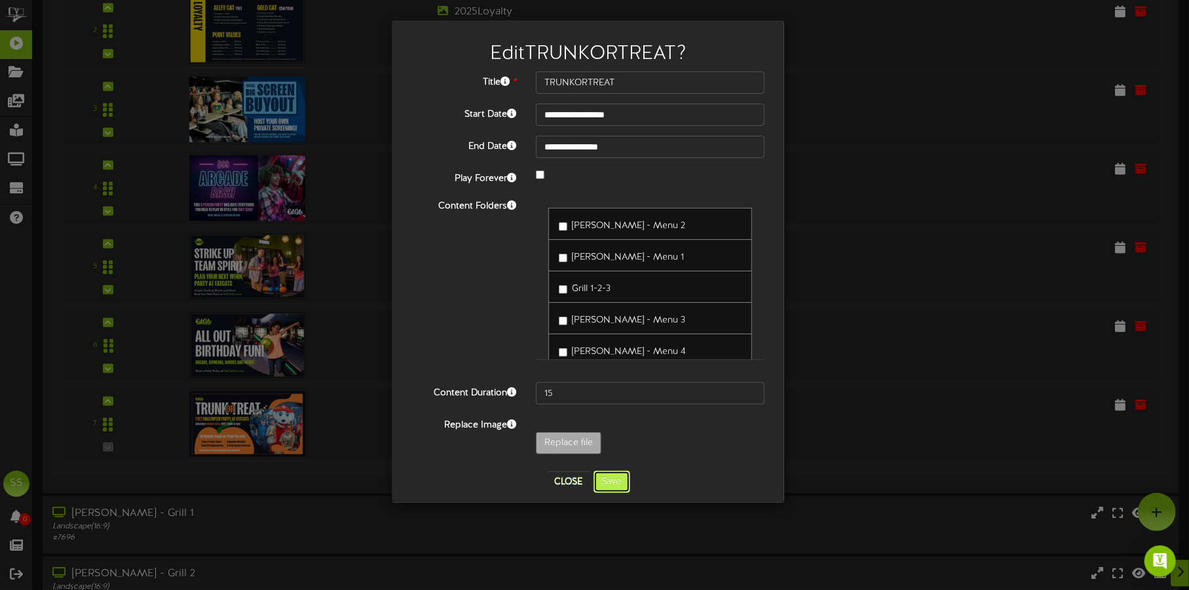
click at [614, 474] on button "Save" at bounding box center [612, 481] width 37 height 22
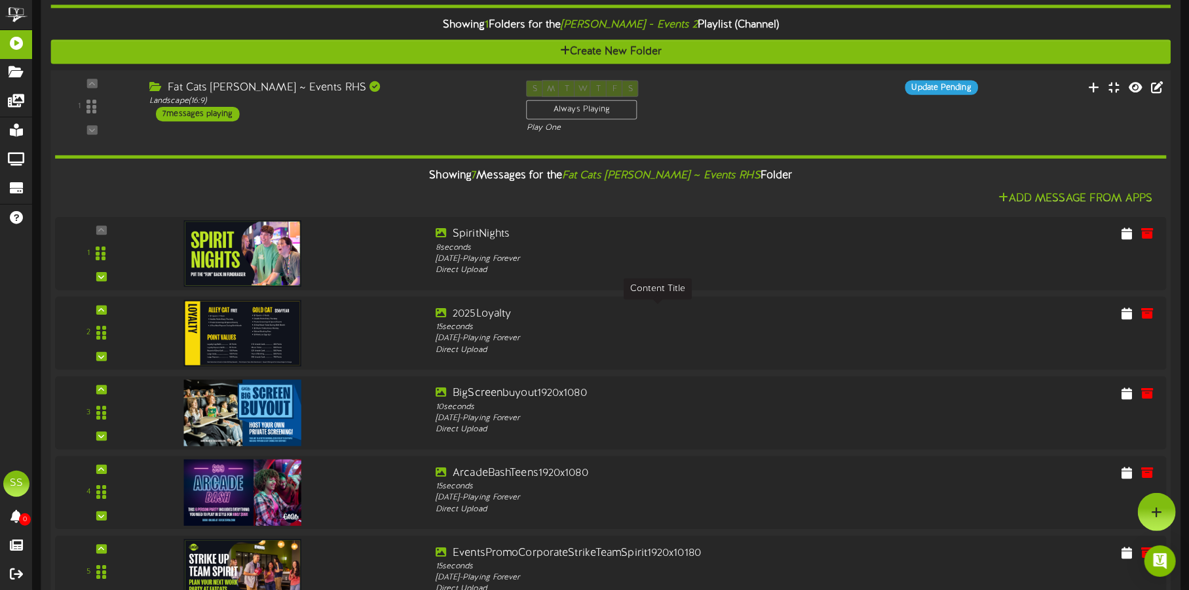
scroll to position [111, 0]
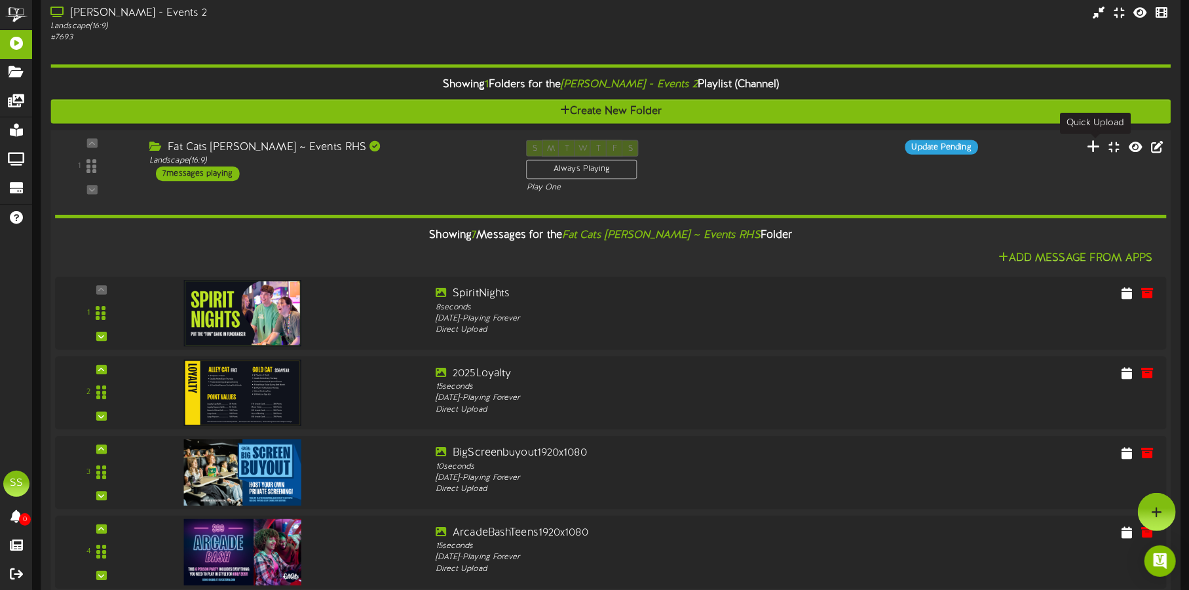
click at [1100, 144] on icon at bounding box center [1095, 146] width 14 height 14
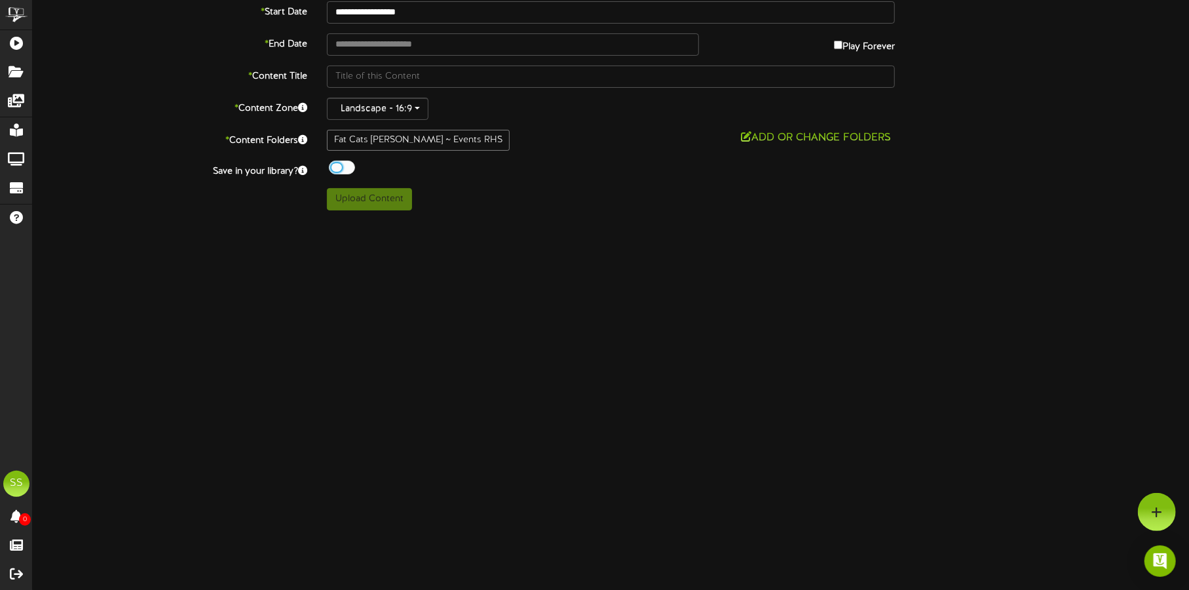
click at [332, 171] on div at bounding box center [342, 168] width 26 height 14
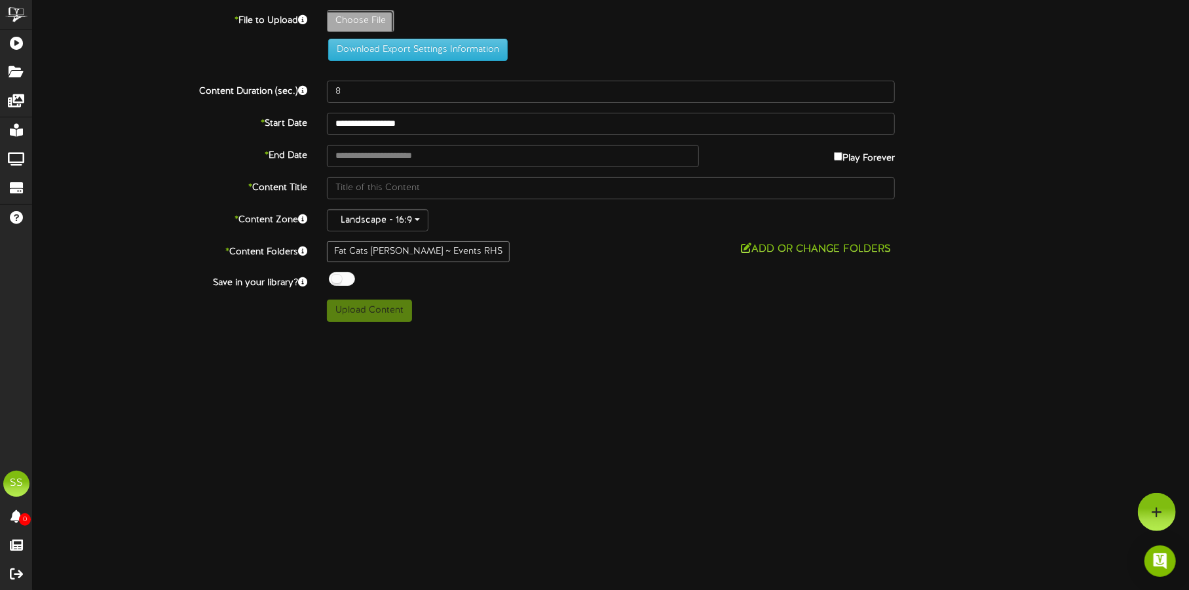
type input "**********"
type input "CONJURINGNP"
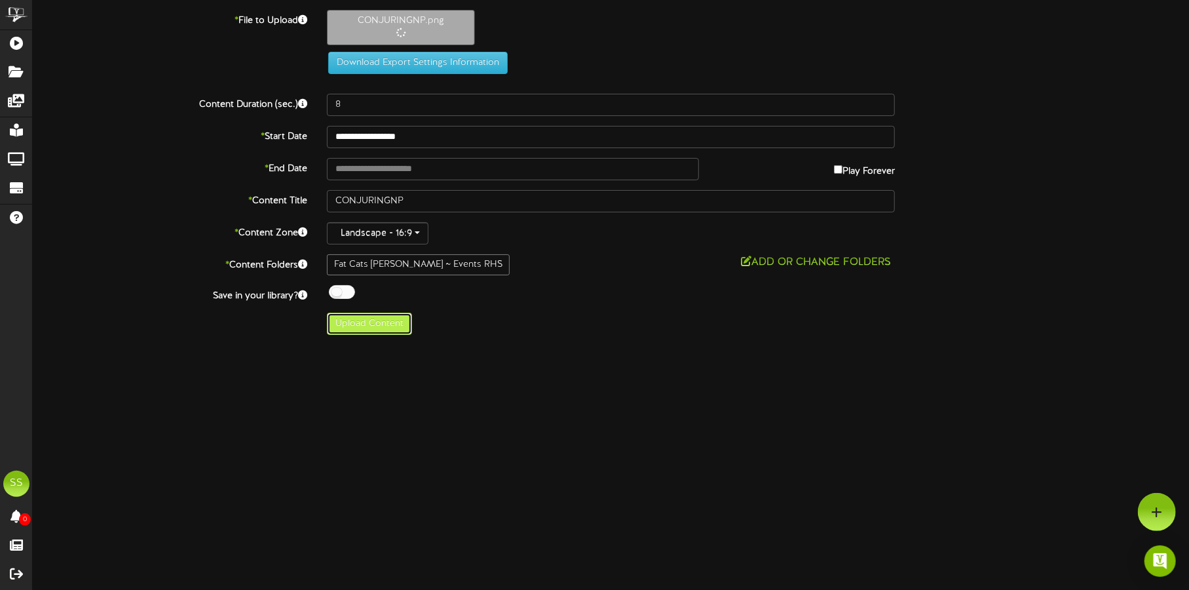
click at [393, 327] on button "Upload Content" at bounding box center [369, 324] width 85 height 22
type input "**********"
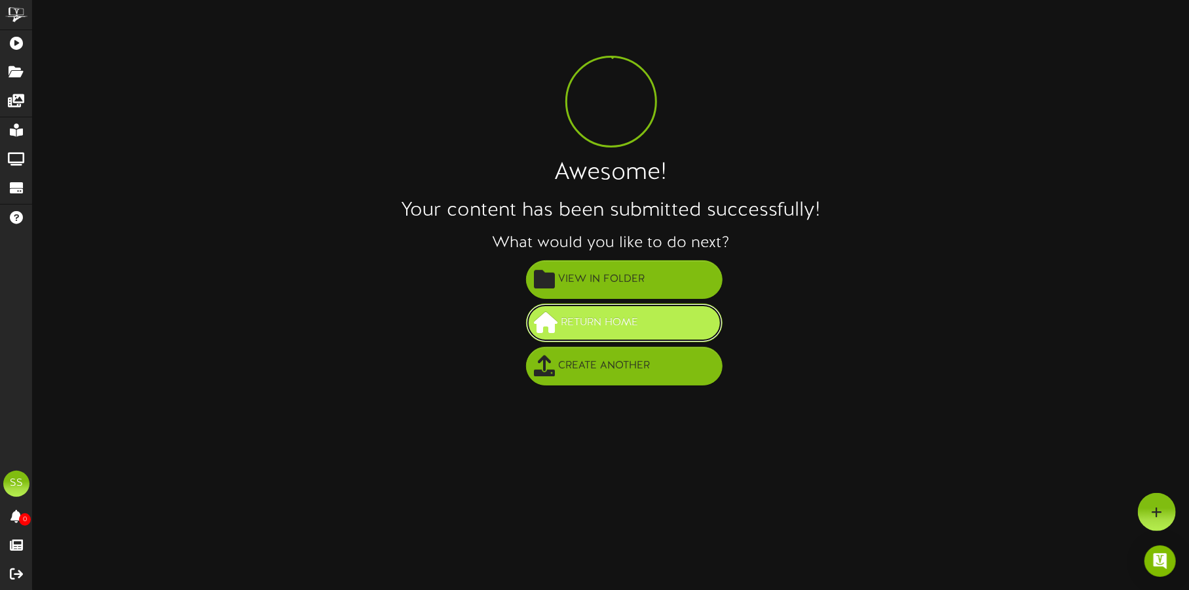
click at [655, 322] on button "Return Home" at bounding box center [624, 322] width 197 height 39
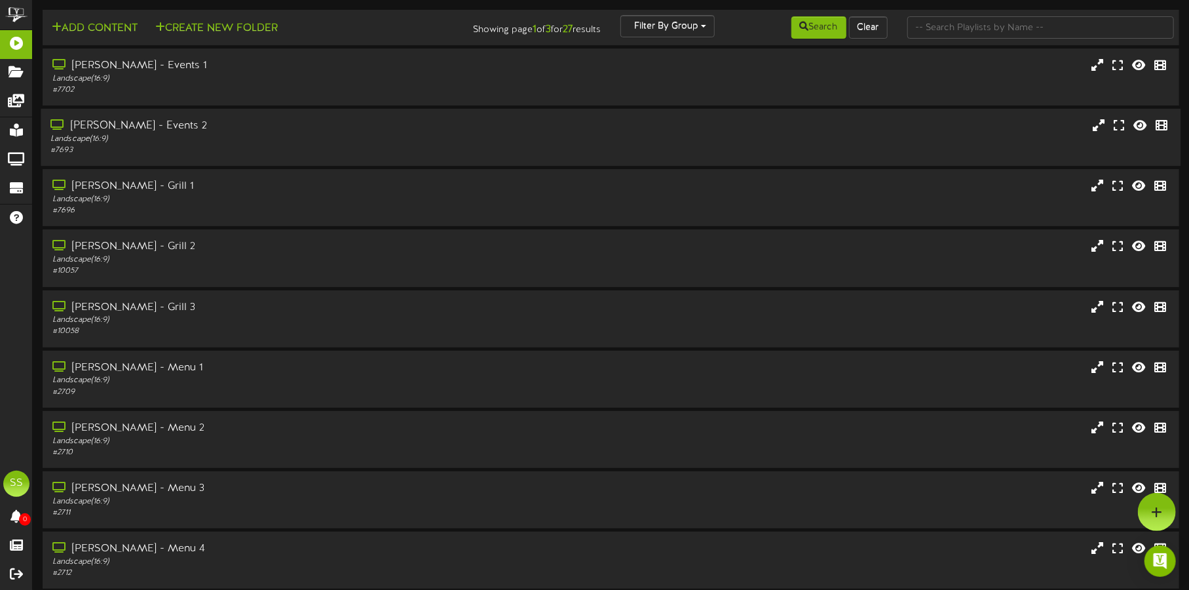
click at [341, 142] on div "Landscape ( 16:9 )" at bounding box center [277, 139] width 455 height 11
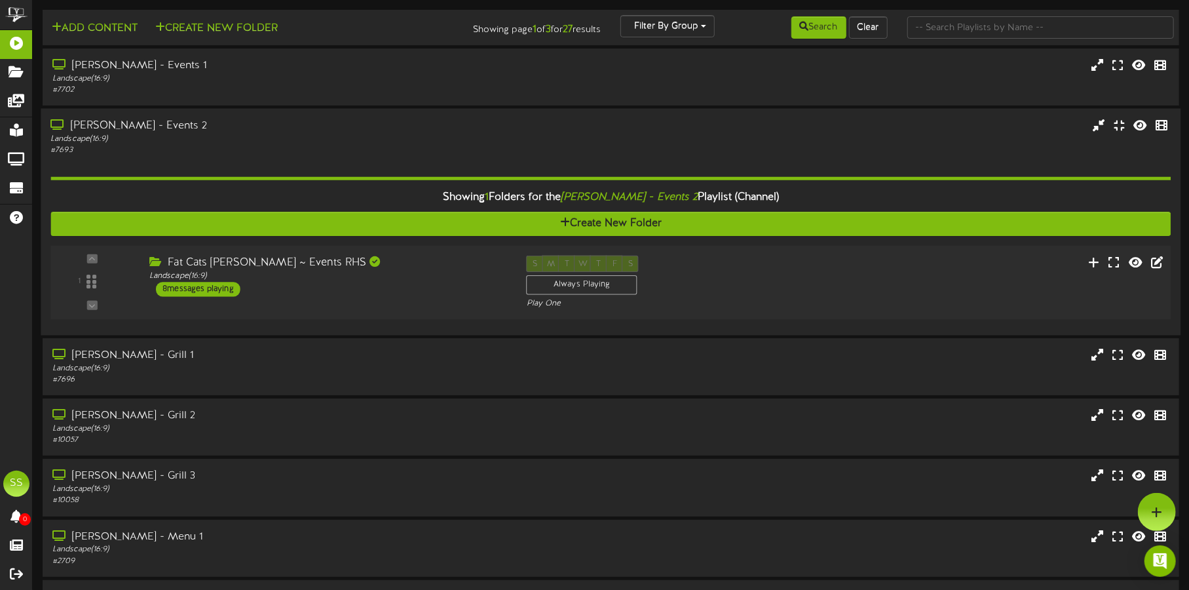
click at [427, 286] on div "Fat Cats [PERSON_NAME] ~ Events RHS Landscape ( 16:9 ) 8 messages playing" at bounding box center [328, 276] width 377 height 41
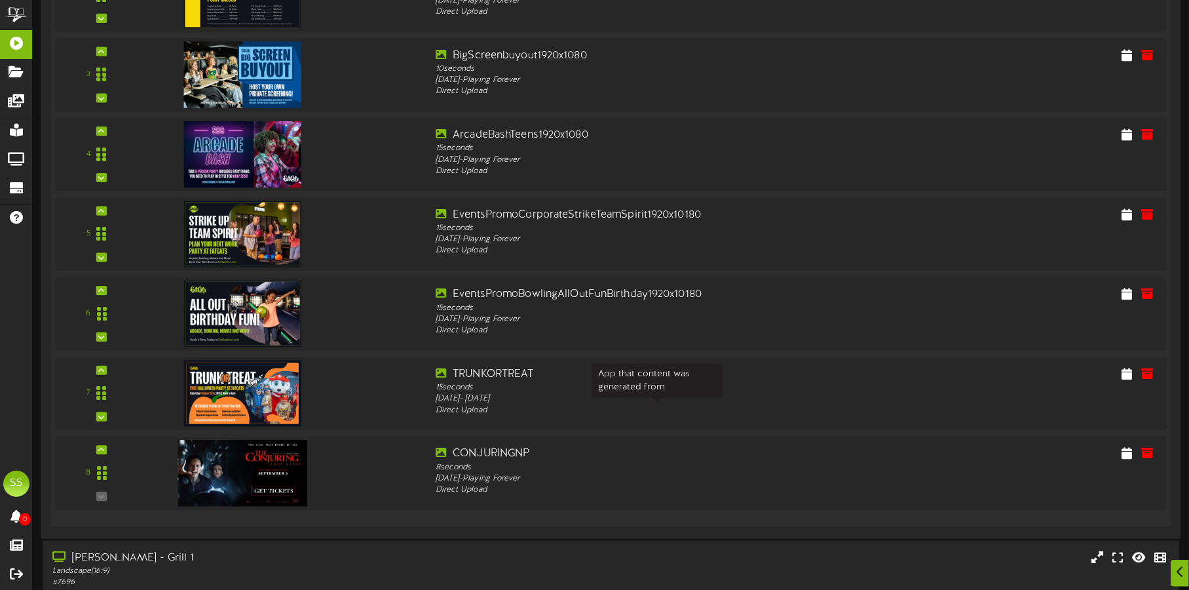
scroll to position [514, 0]
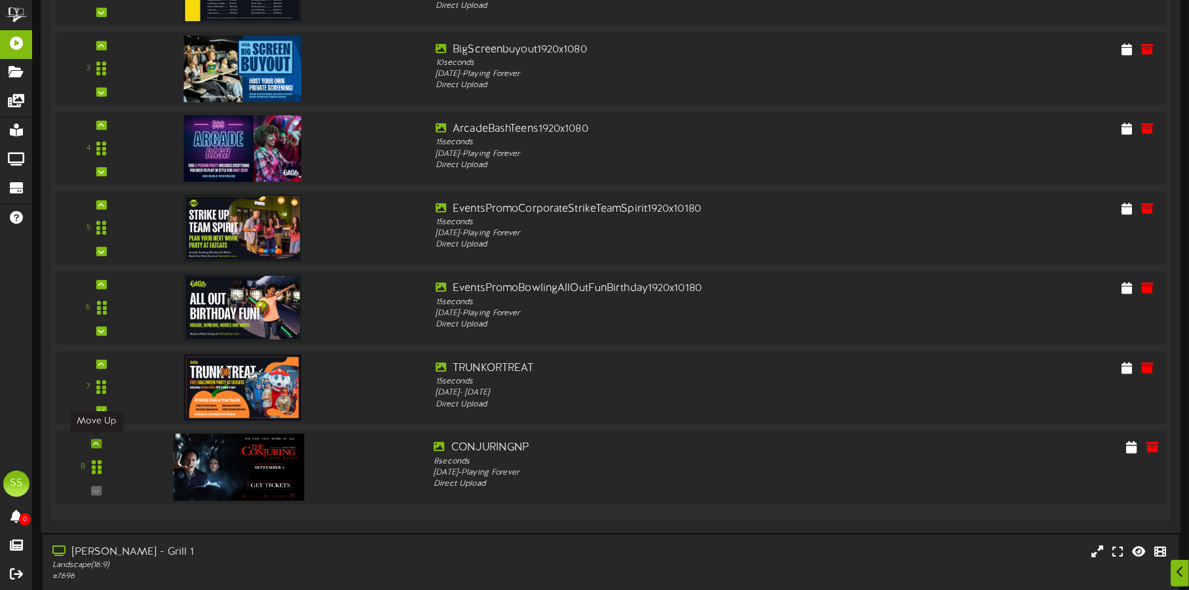
click at [102, 440] on div at bounding box center [96, 443] width 10 height 9
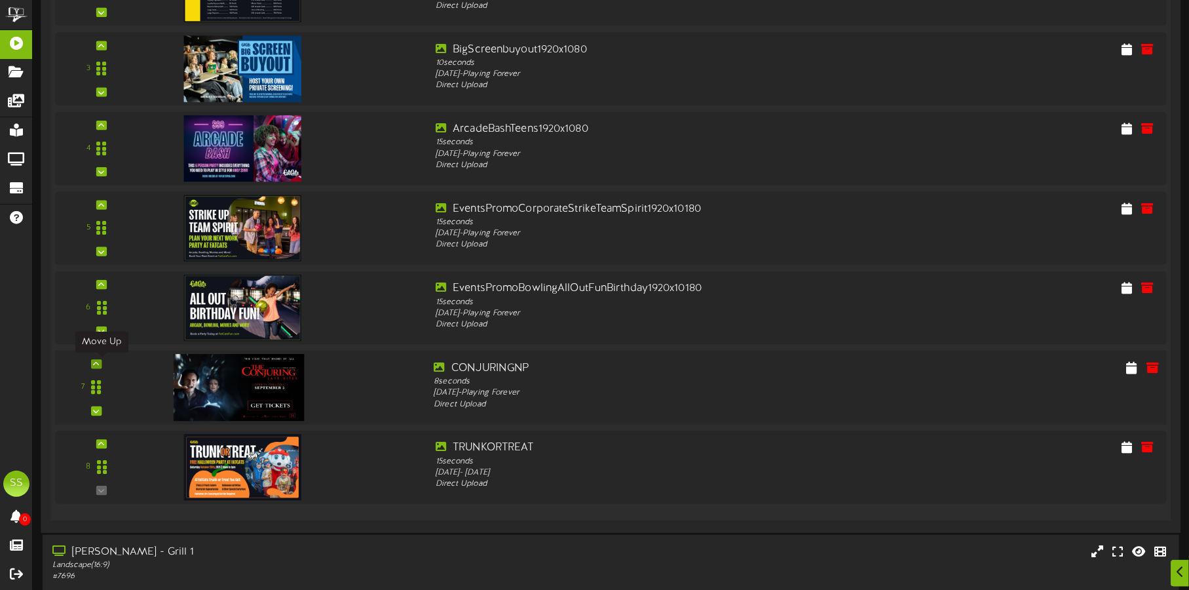
click at [101, 365] on div at bounding box center [96, 363] width 10 height 9
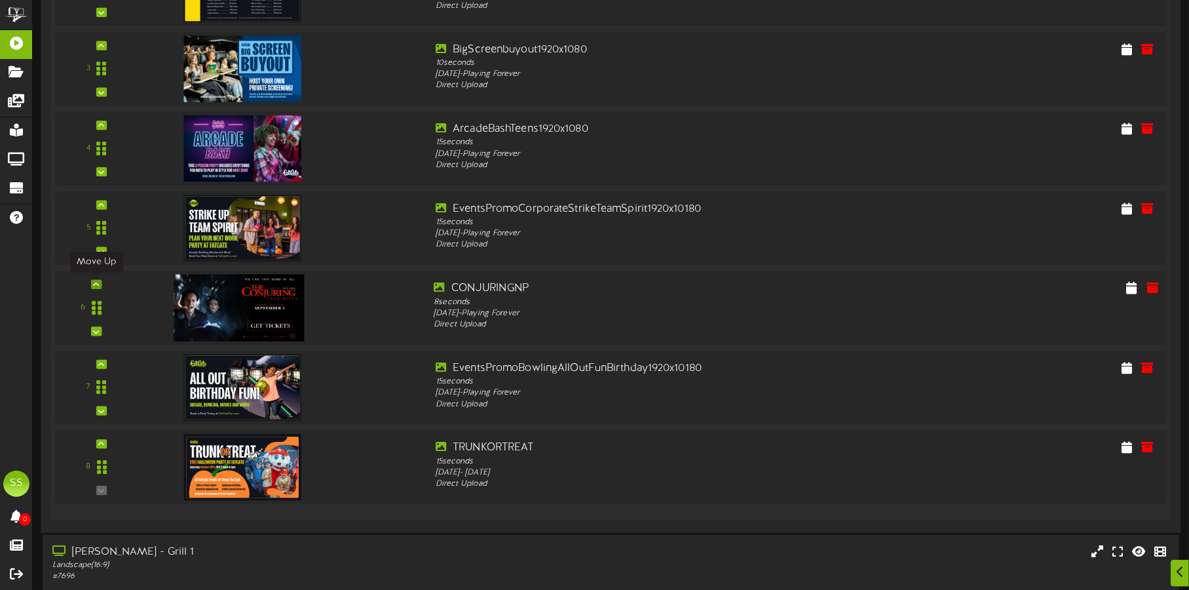
click at [96, 280] on div at bounding box center [96, 284] width 10 height 9
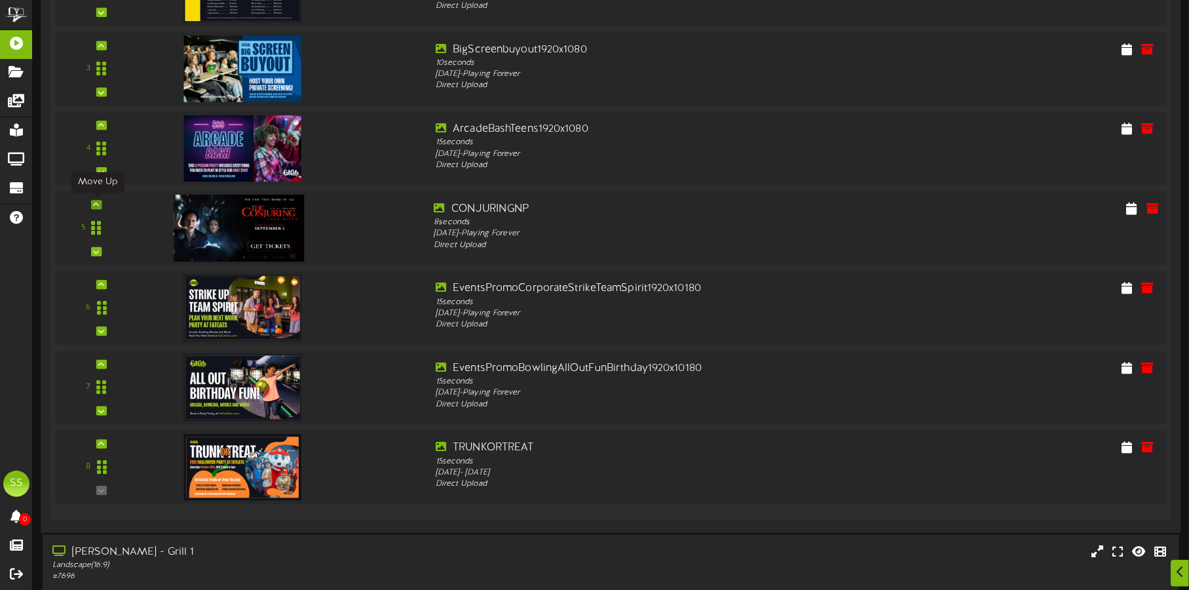
click at [100, 202] on div at bounding box center [96, 204] width 10 height 9
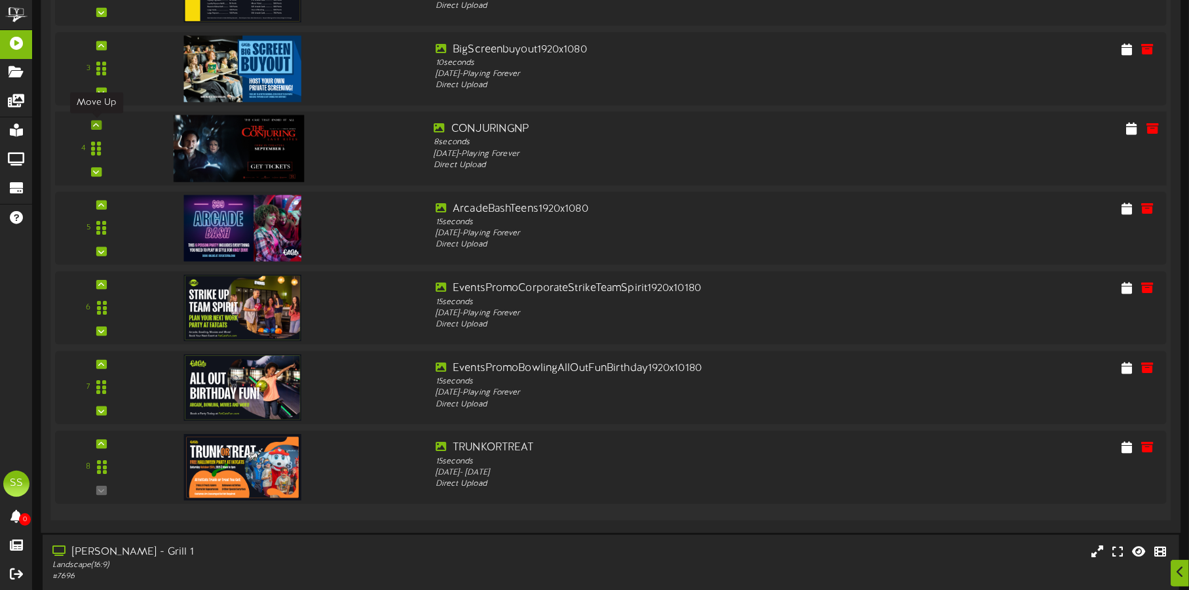
click at [94, 123] on icon at bounding box center [96, 125] width 6 height 7
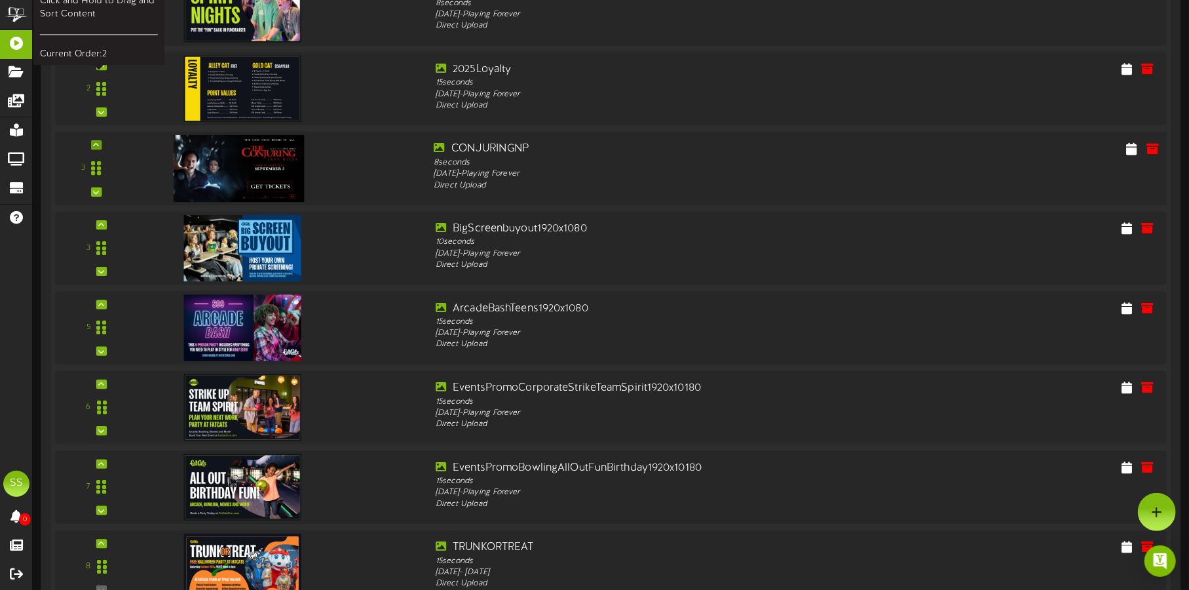
scroll to position [383, 0]
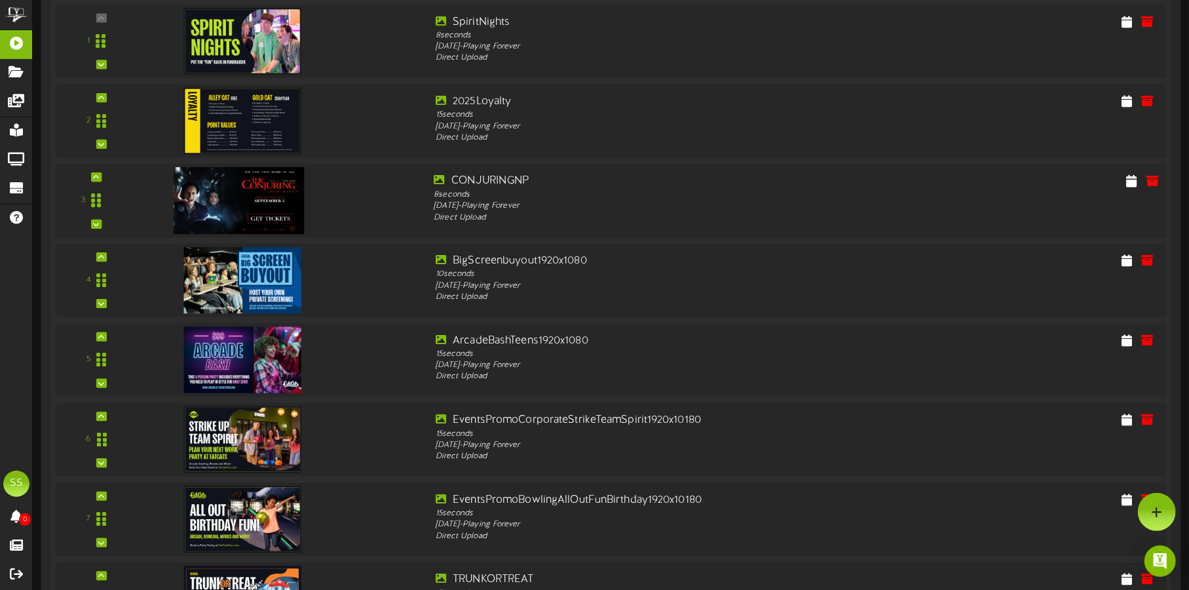
click at [103, 174] on div "3" at bounding box center [96, 201] width 73 height 54
click at [98, 176] on icon at bounding box center [96, 177] width 6 height 7
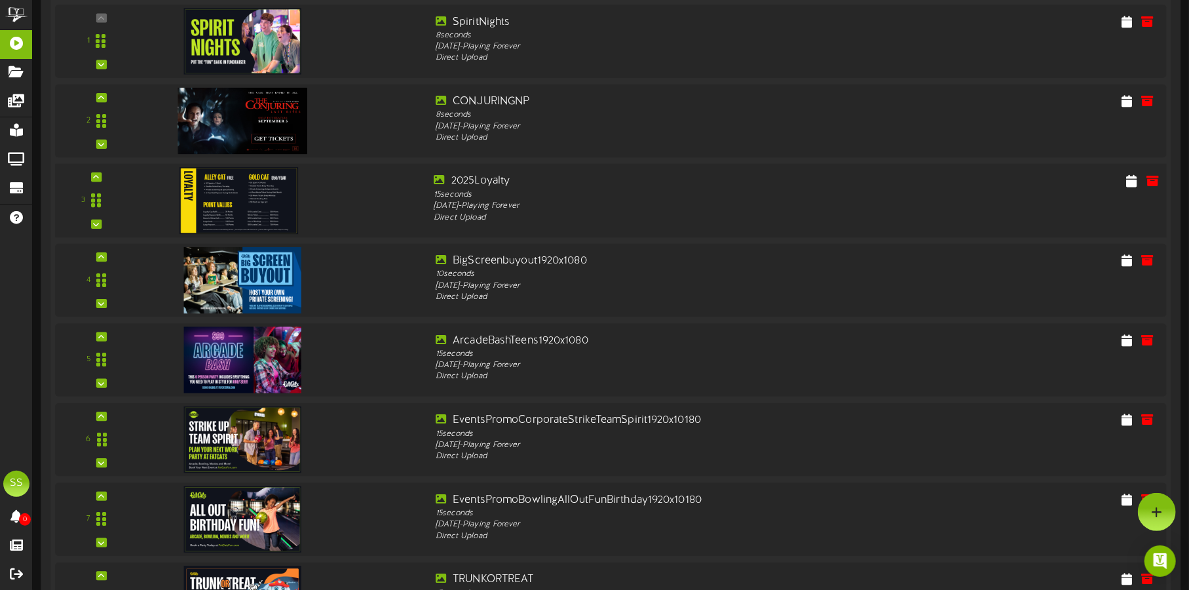
click at [223, 213] on img at bounding box center [239, 200] width 119 height 67
click at [251, 119] on img at bounding box center [239, 120] width 130 height 67
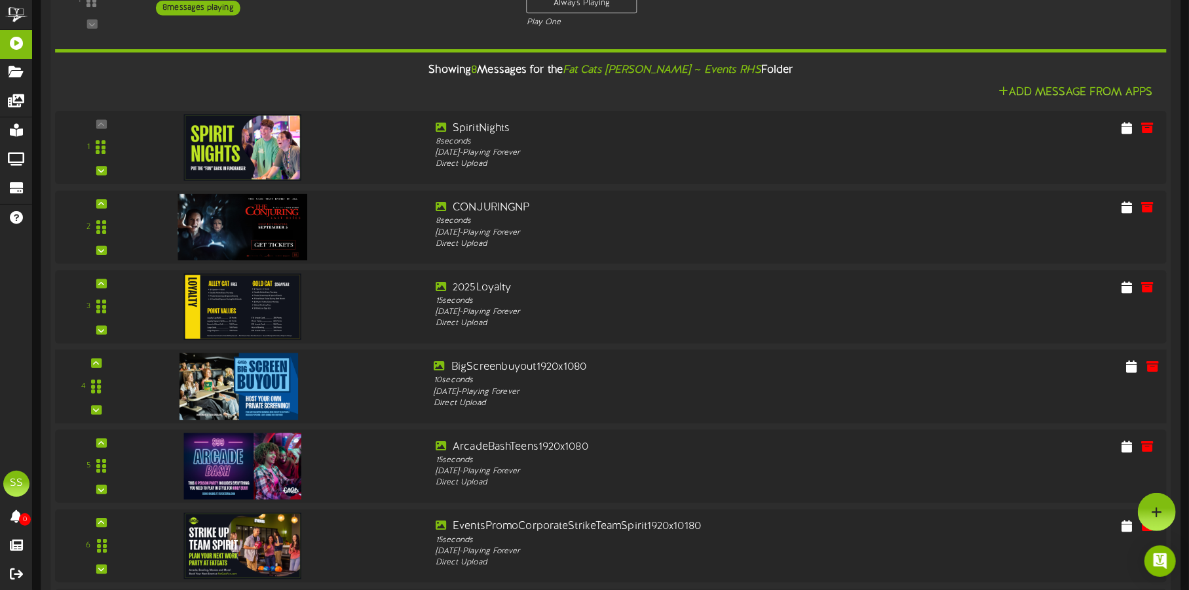
scroll to position [273, 0]
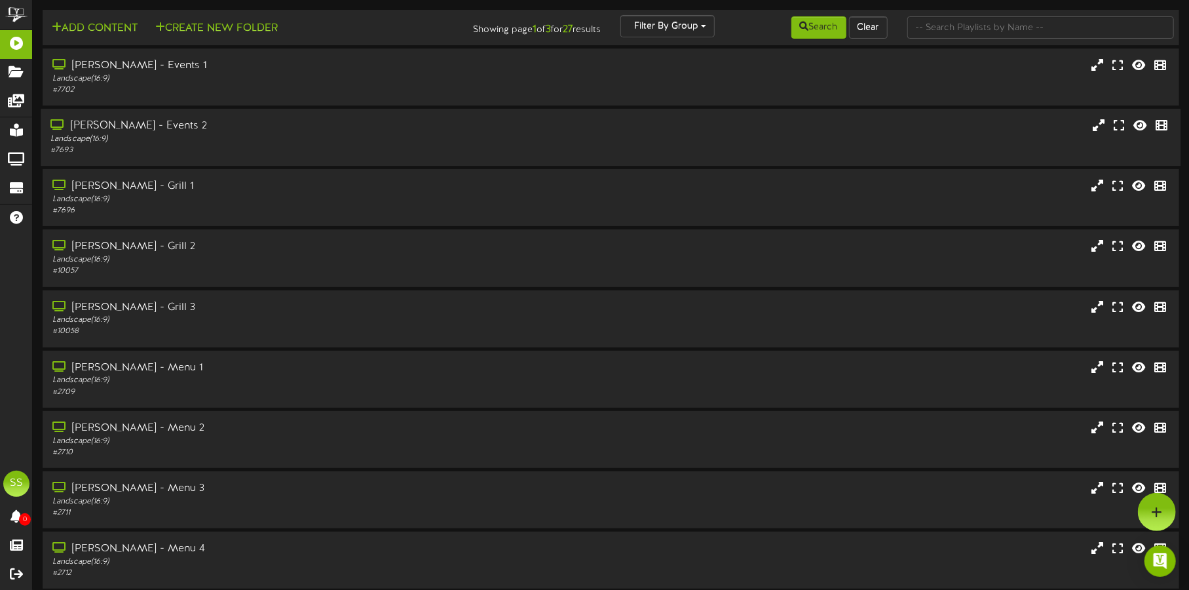
click at [178, 130] on div "[PERSON_NAME] - Events 2" at bounding box center [277, 126] width 455 height 15
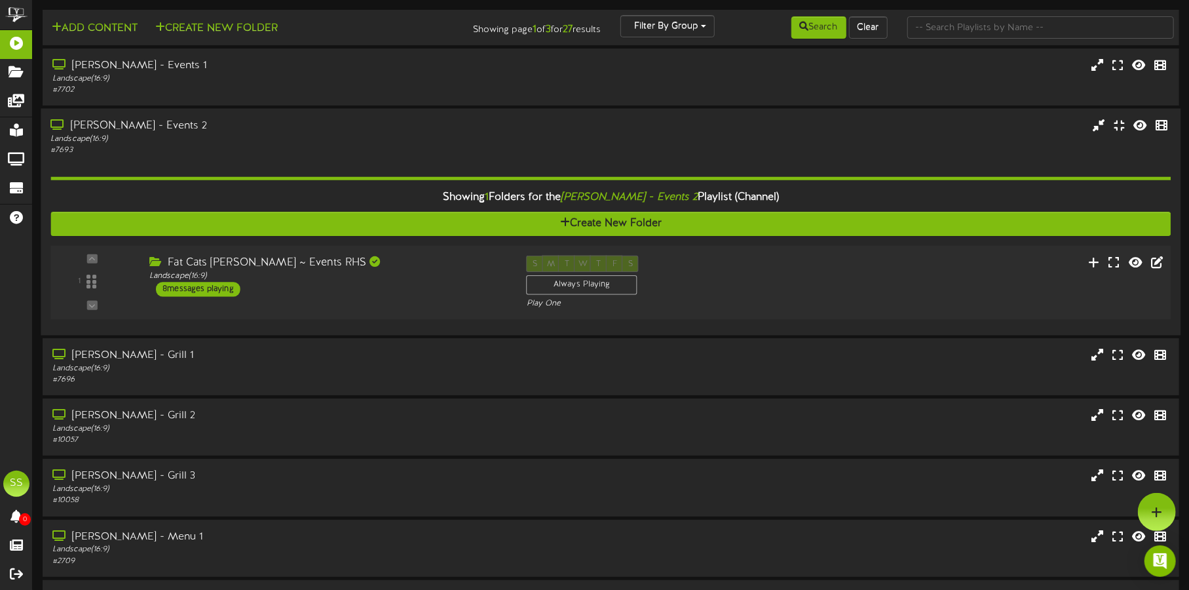
click at [391, 296] on div "Fat Cats [PERSON_NAME] ~ Events RHS Landscape ( 16:9 ) 8 messages playing" at bounding box center [328, 276] width 377 height 41
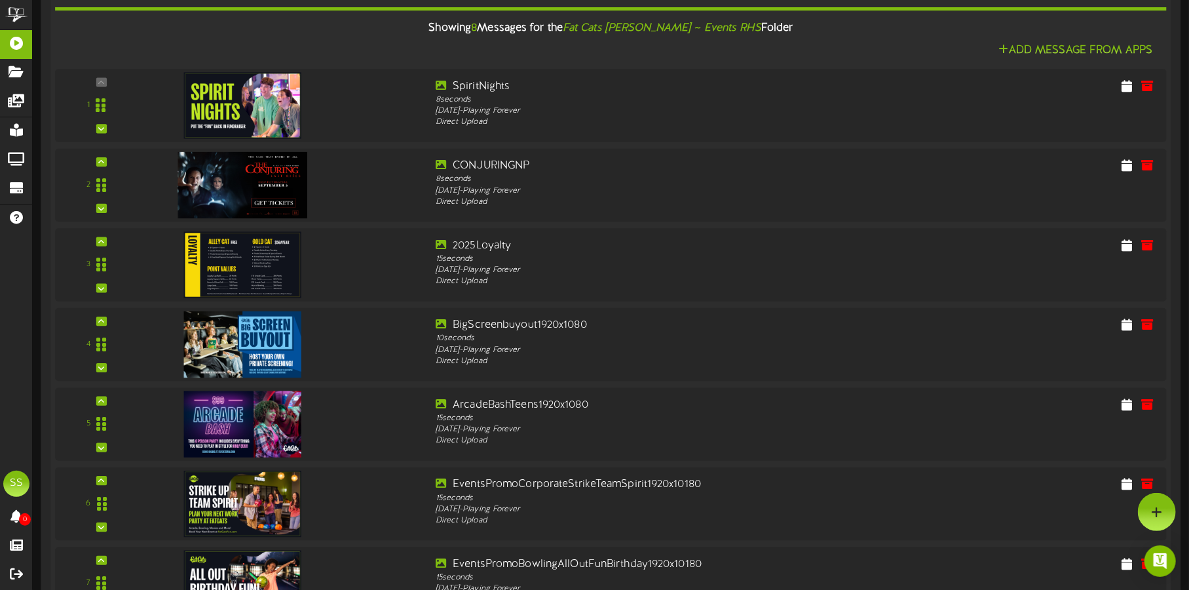
scroll to position [317, 0]
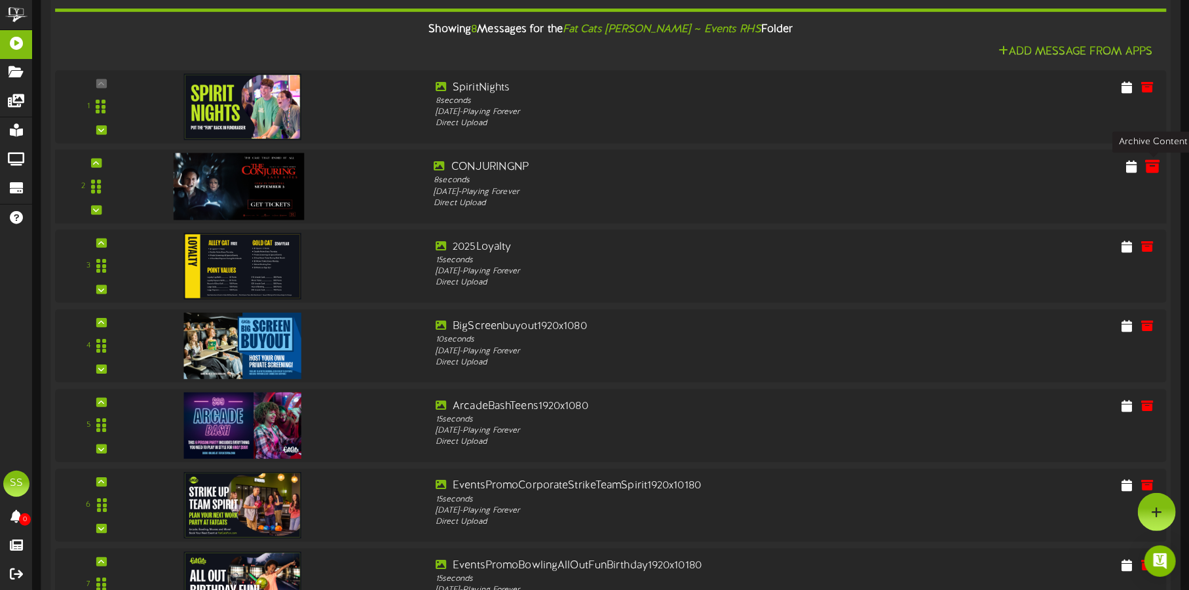
click at [1151, 170] on icon at bounding box center [1153, 166] width 14 height 14
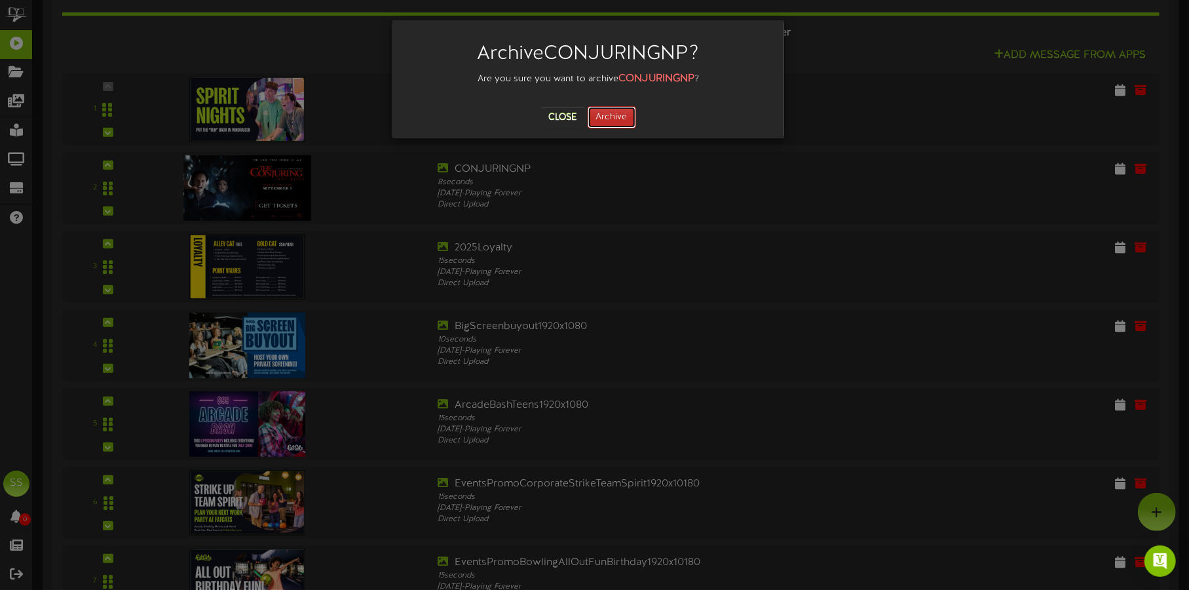
click at [623, 111] on button "Archive" at bounding box center [612, 117] width 48 height 22
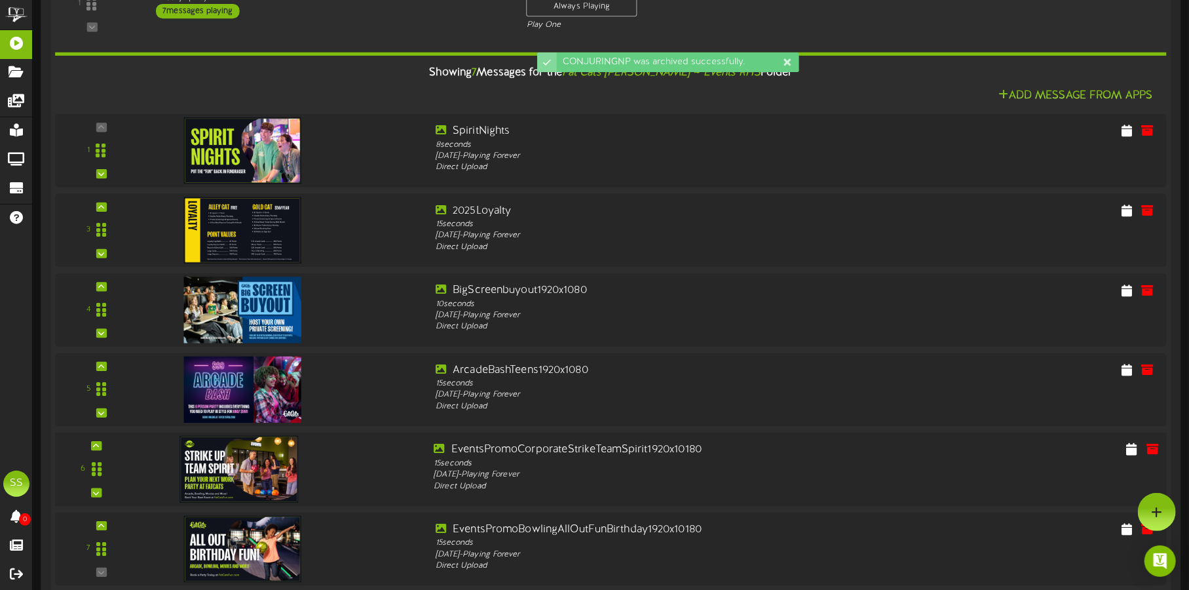
scroll to position [273, 0]
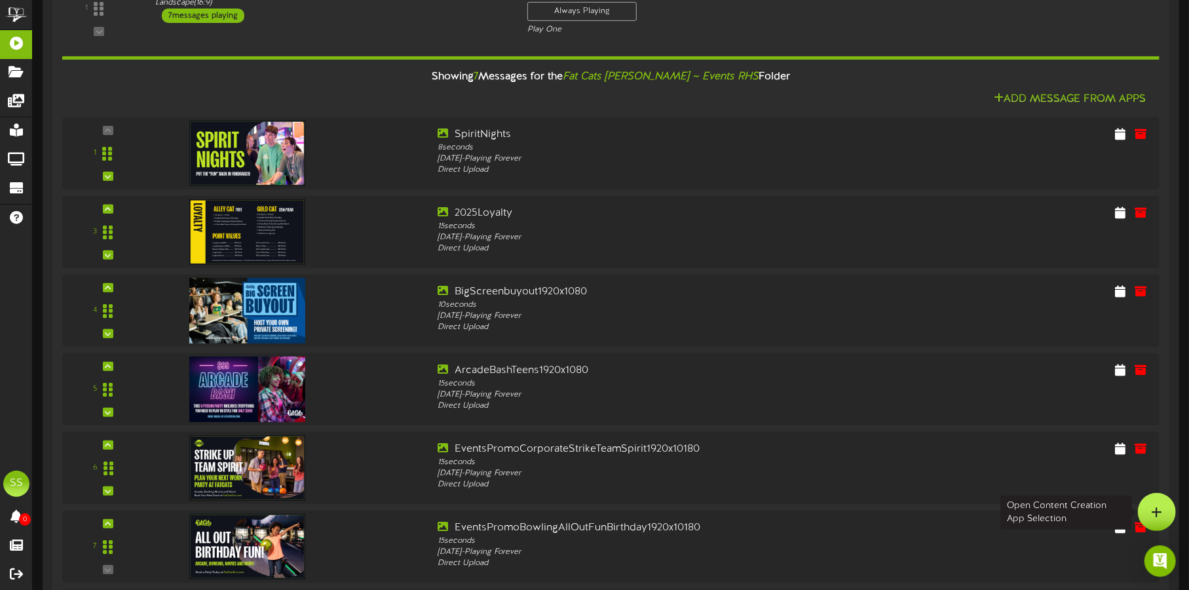
click at [1168, 507] on div at bounding box center [1157, 512] width 38 height 38
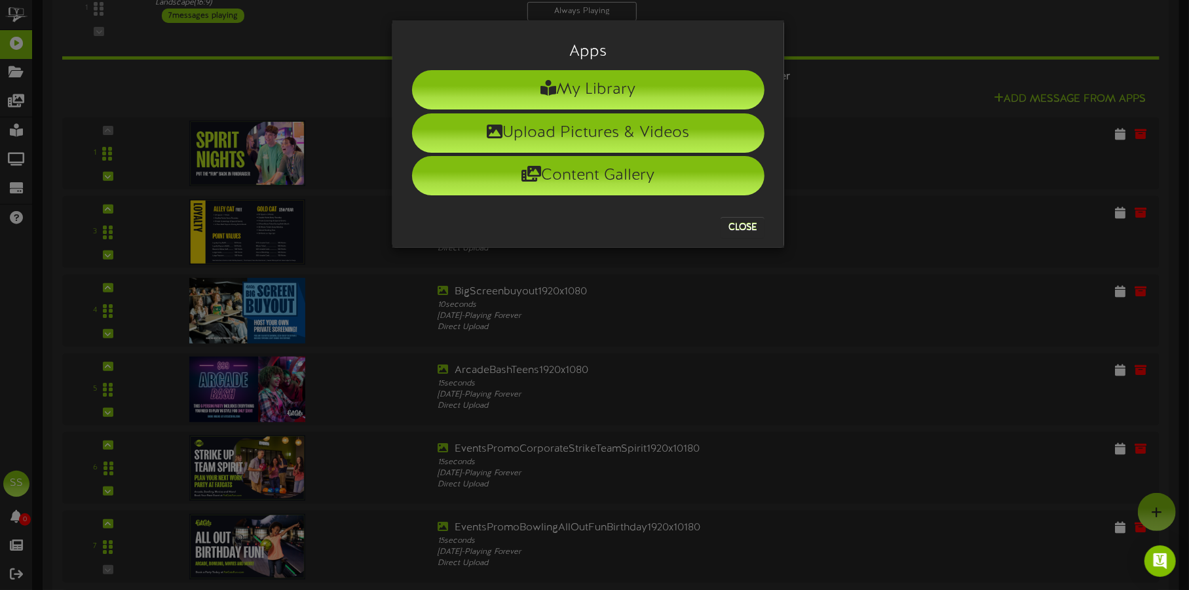
drag, startPoint x: 742, startPoint y: 214, endPoint x: 735, endPoint y: 233, distance: 20.3
click at [735, 233] on div "Close" at bounding box center [588, 217] width 372 height 41
click at [735, 233] on button "Close" at bounding box center [743, 227] width 44 height 21
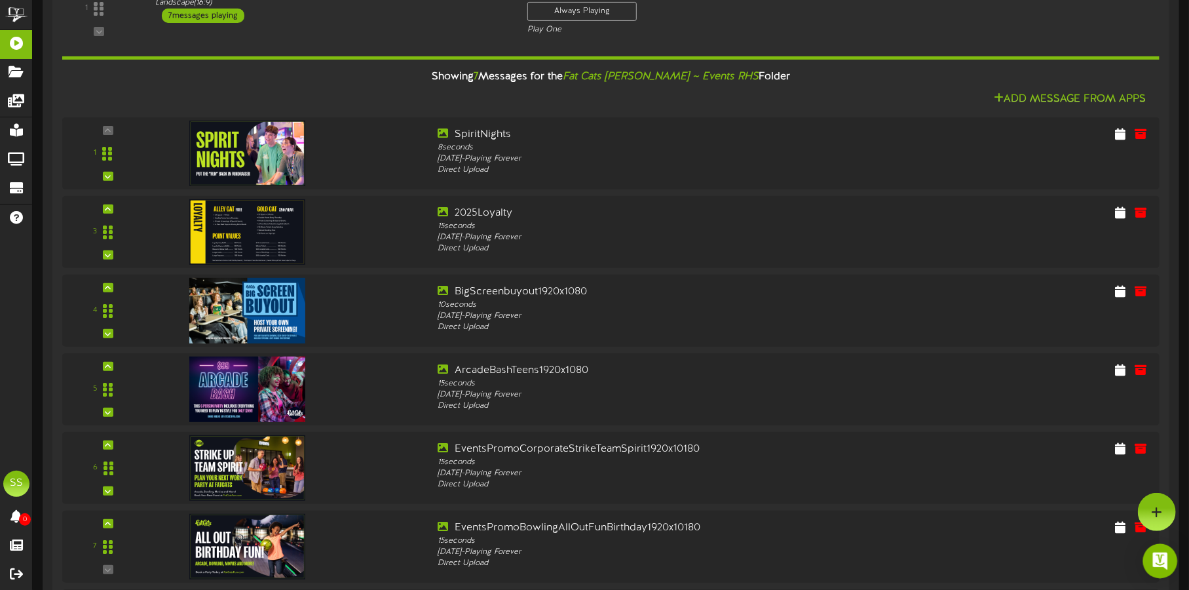
click at [1159, 568] on div "Open Intercom Messenger" at bounding box center [1160, 561] width 35 height 35
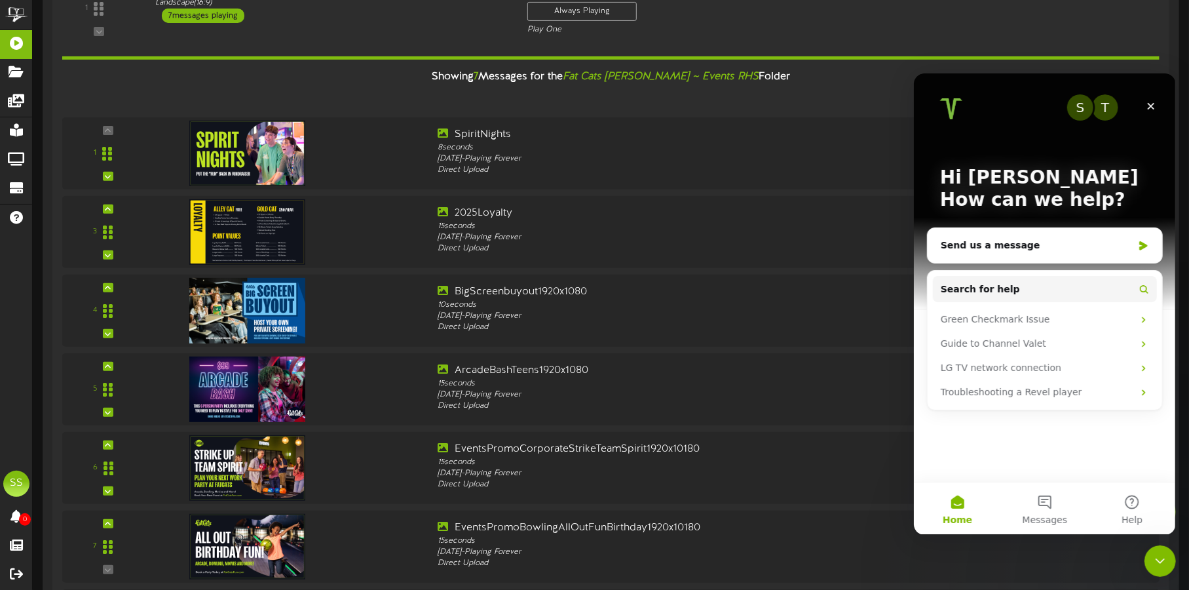
scroll to position [0, 0]
click at [1125, 241] on div "Send us a message" at bounding box center [1036, 245] width 192 height 14
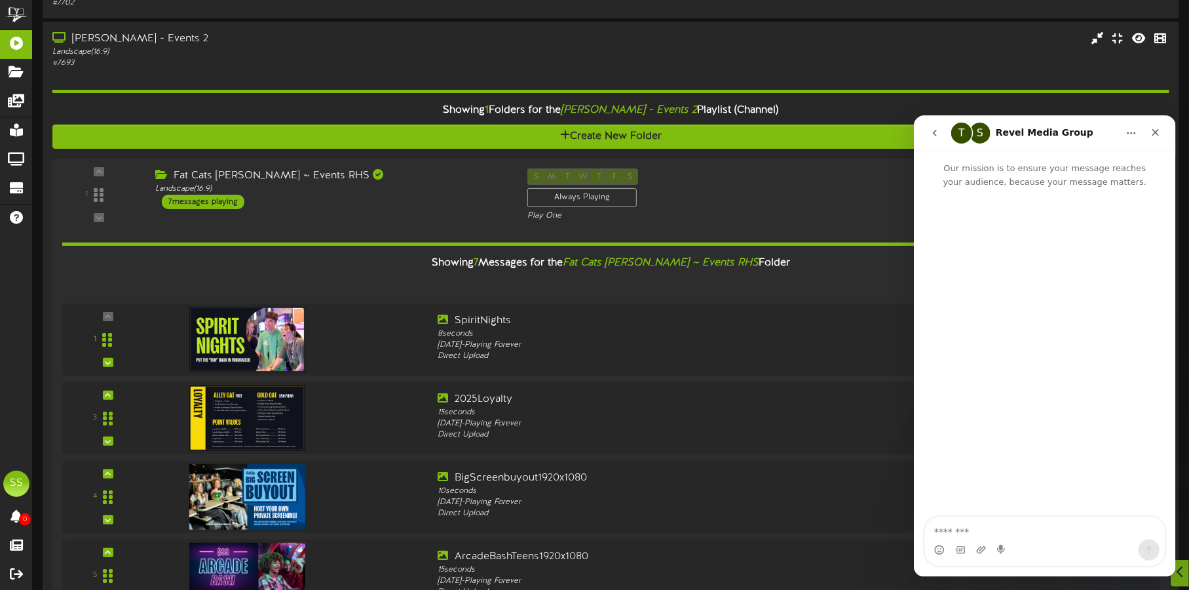
scroll to position [124, 0]
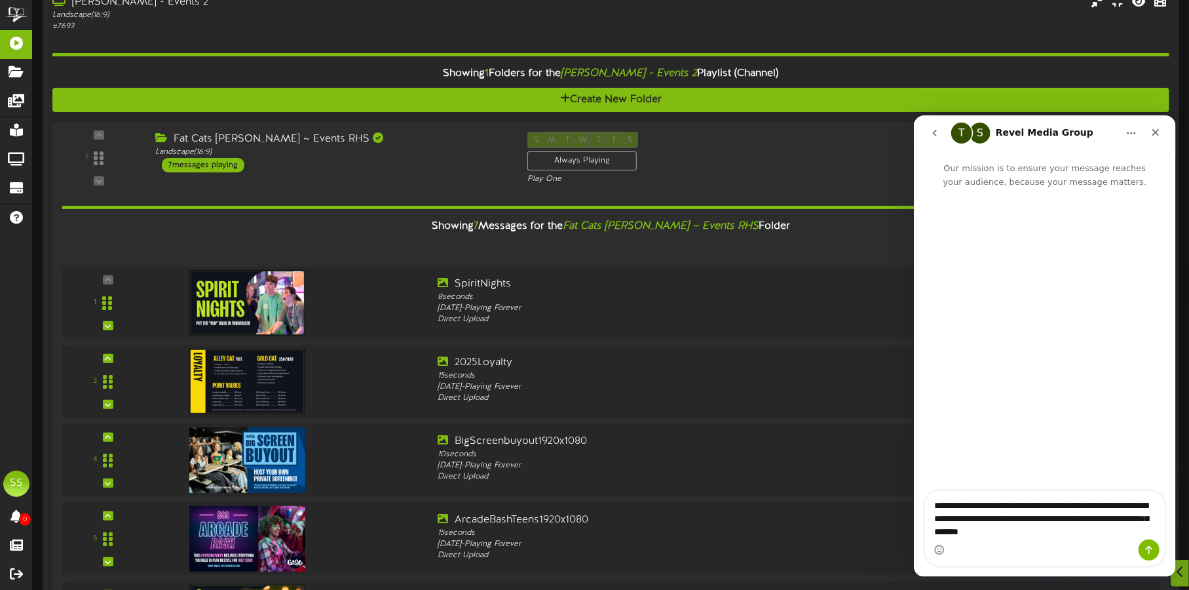
click at [1069, 519] on textarea "**********" at bounding box center [1045, 514] width 240 height 48
click at [1091, 528] on textarea "**********" at bounding box center [1045, 514] width 240 height 48
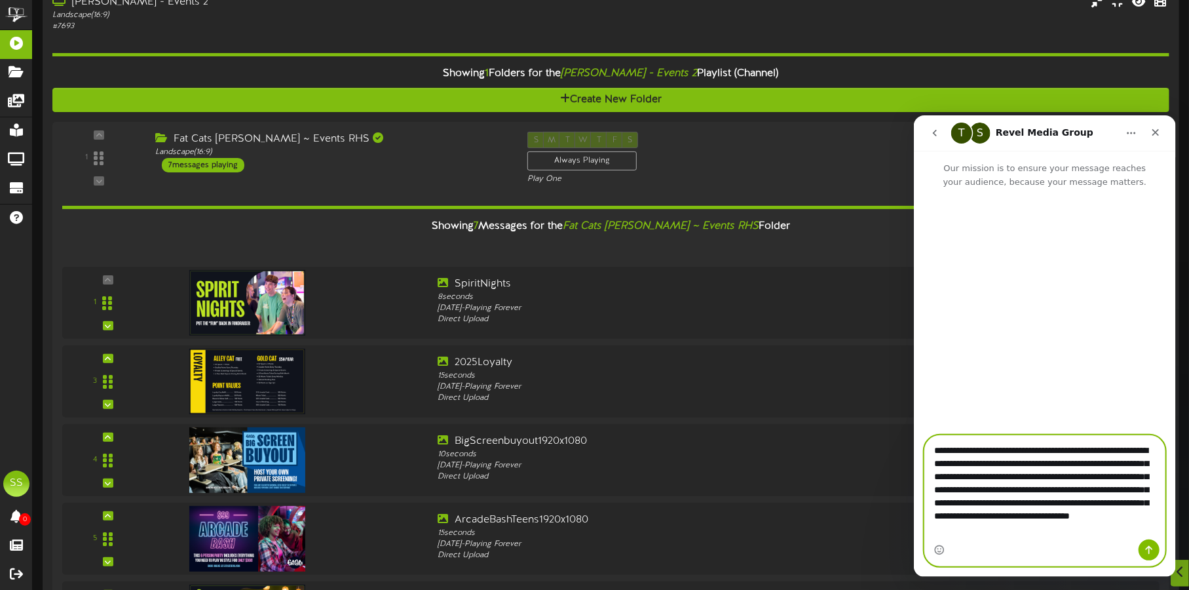
click at [1093, 479] on textarea "**********" at bounding box center [1045, 485] width 240 height 101
type textarea "**********"
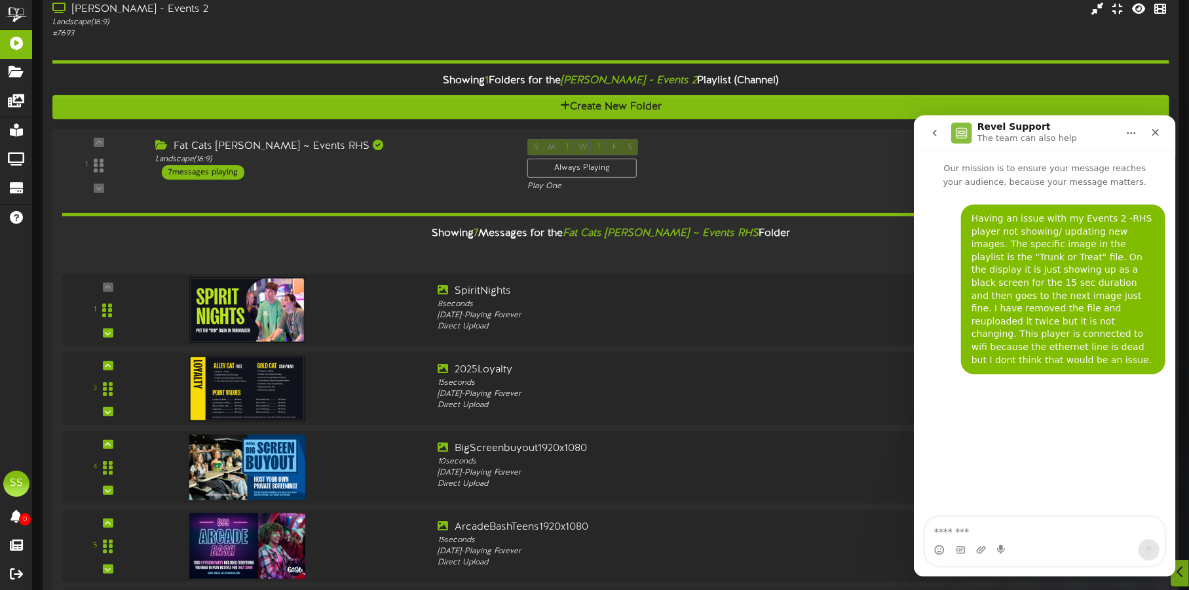
scroll to position [120, 0]
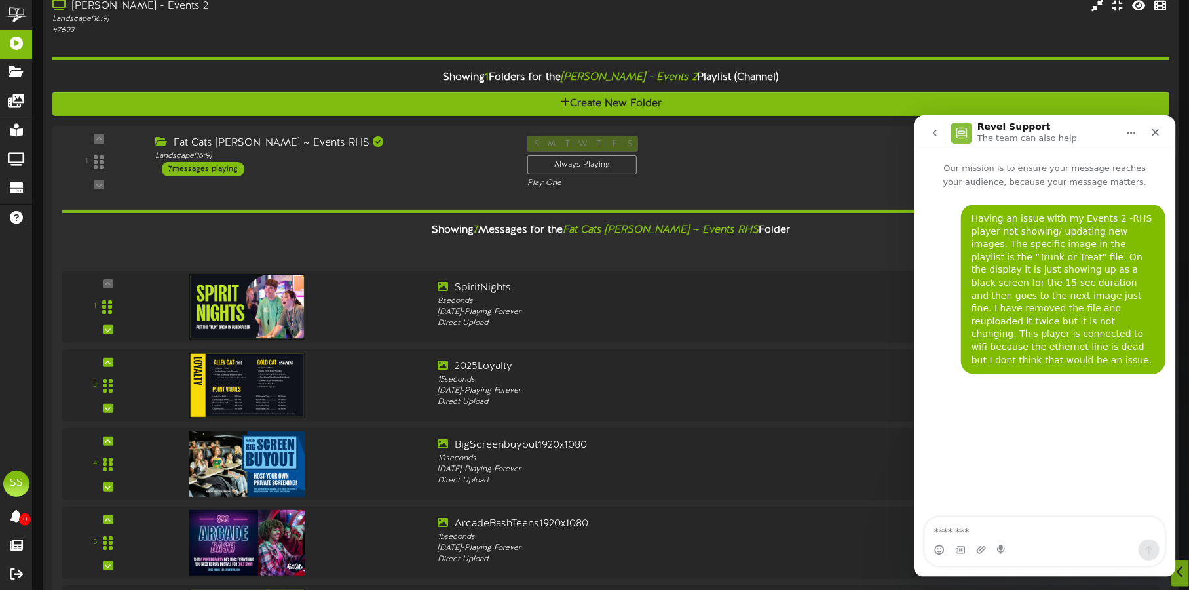
click at [964, 423] on div "Having an issue with my Events 2 -RHS player not showing/ updating new images. …" at bounding box center [1044, 353] width 262 height 330
click at [936, 130] on icon "go back" at bounding box center [934, 132] width 10 height 10
